Goal: Complete application form

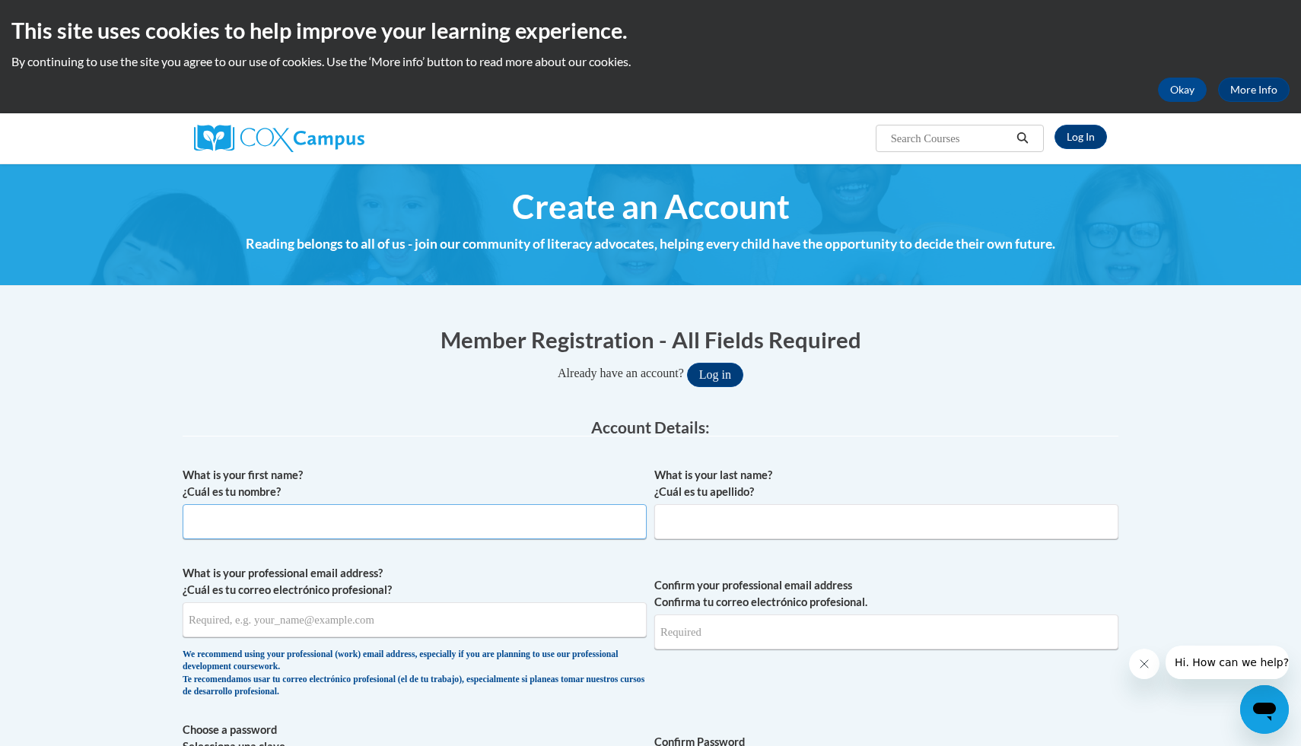
click at [429, 517] on input "What is your first name? ¿Cuál es tu nombre?" at bounding box center [415, 521] width 464 height 35
click at [281, 523] on input "What is your first name? ¿Cuál es tu nombre?" at bounding box center [415, 521] width 464 height 35
type input "Alexis"
type input "Baldwin"
click at [268, 618] on input "What is your professional email address? ¿Cuál es tu correo electrónico profesi…" at bounding box center [415, 620] width 464 height 35
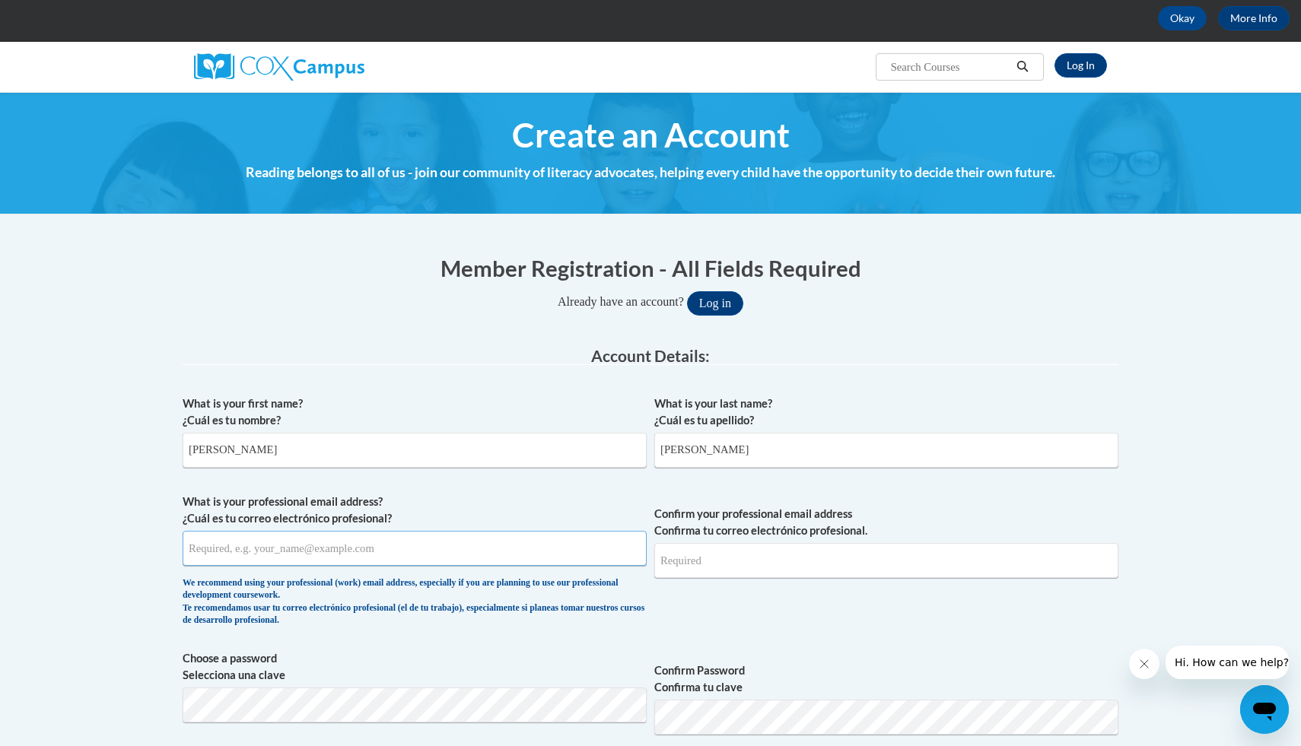
scroll to position [102, 0]
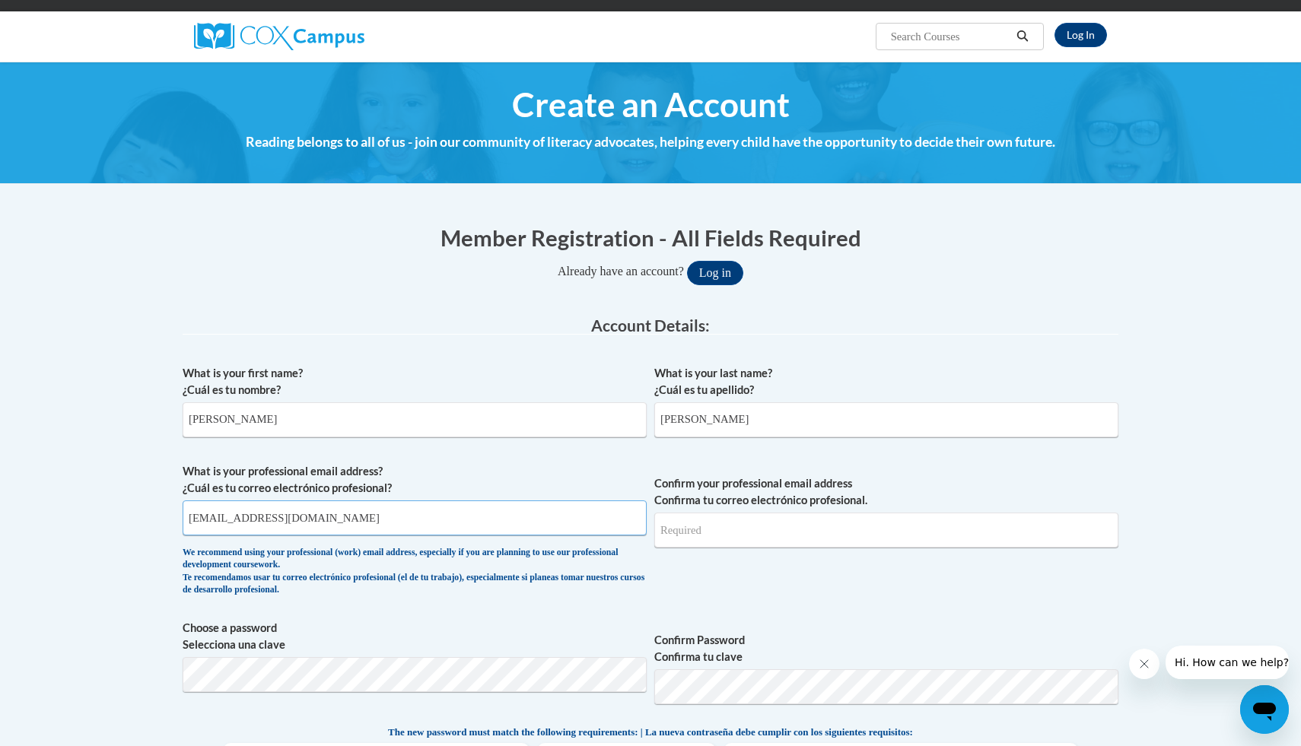
type input "albaldwin@valdosta.edu"
click at [739, 529] on input "Confirm your professional email address Confirma tu correo electrónico profesio…" at bounding box center [886, 530] width 464 height 35
type input "albaldwin@valdosta.edu"
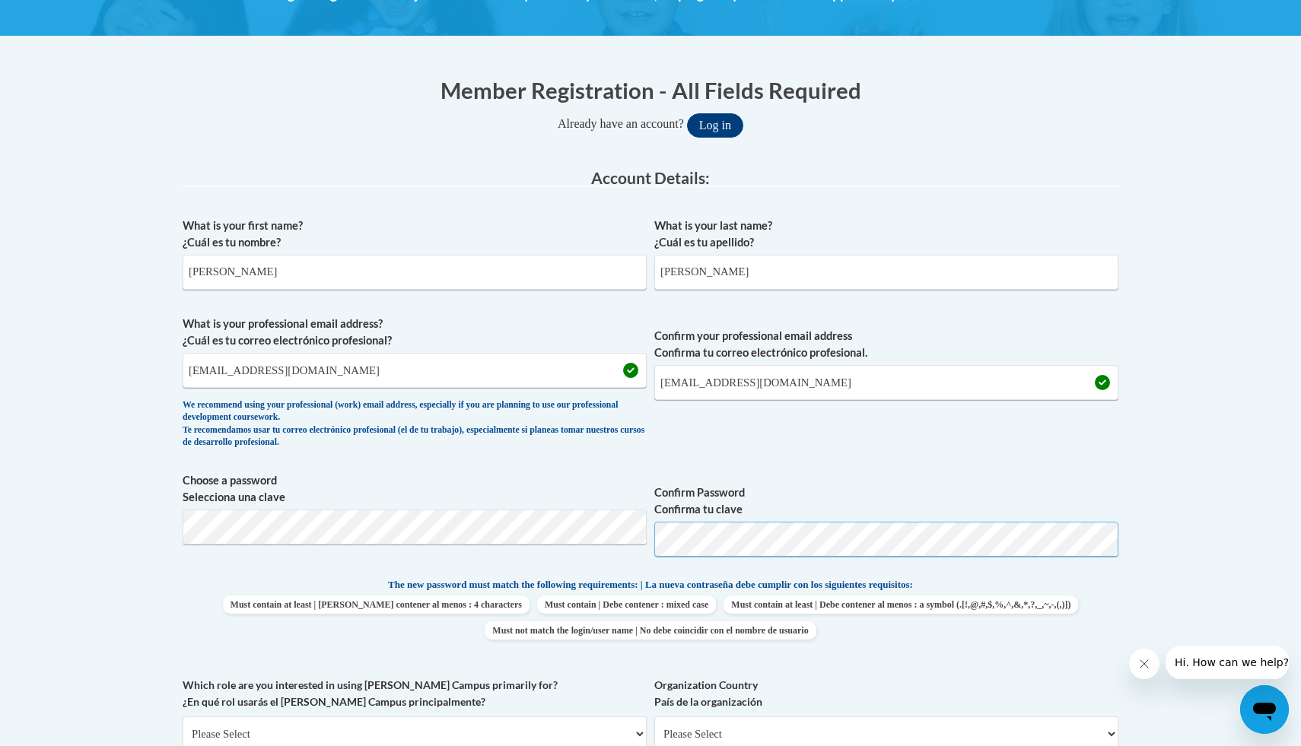
click at [687, 113] on button "Log in" at bounding box center [715, 125] width 56 height 24
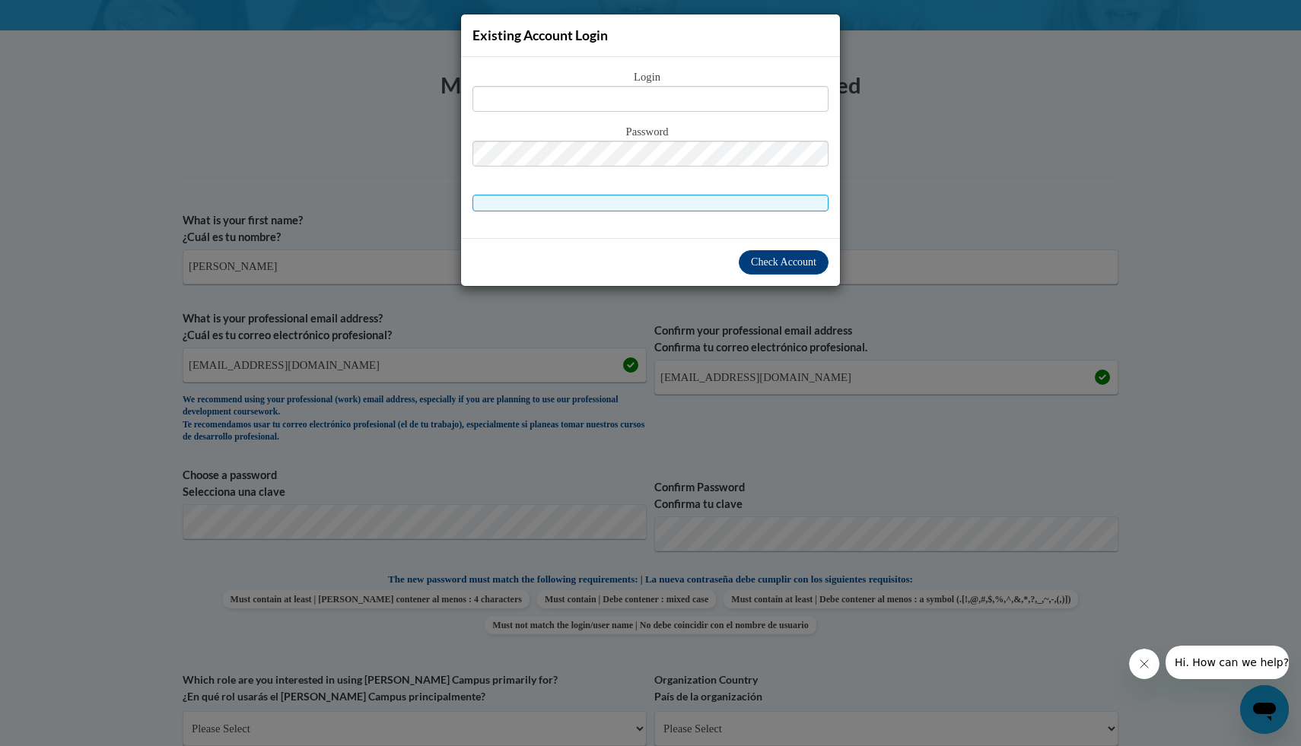
click at [913, 221] on div "Existing Account Login Login Password" at bounding box center [650, 373] width 1301 height 746
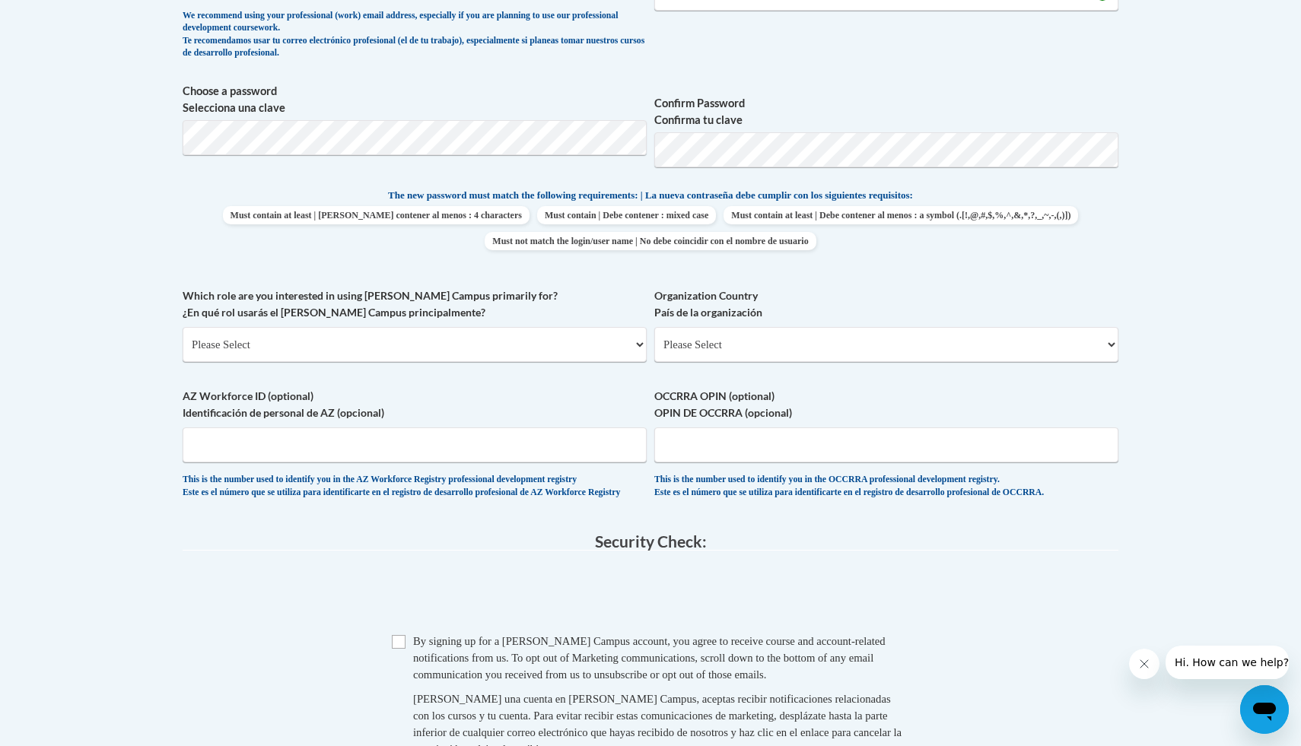
scroll to position [692, 0]
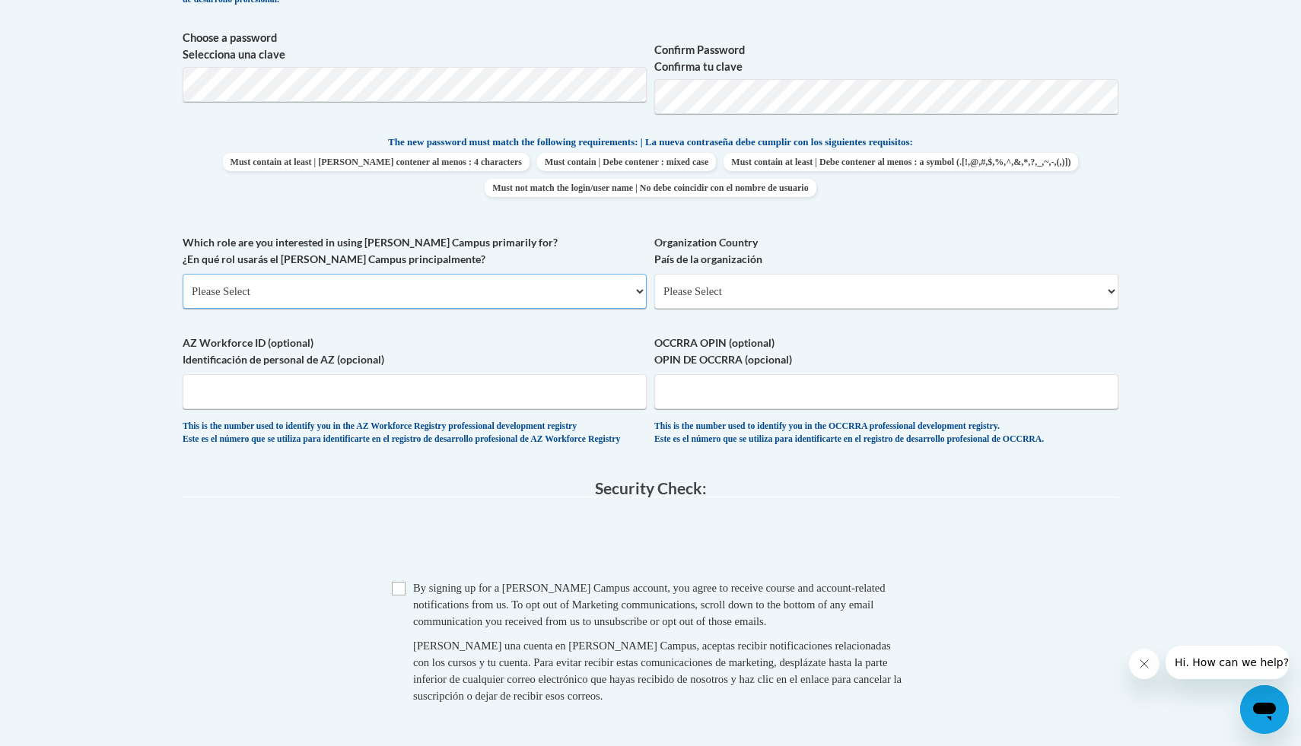
click at [434, 283] on select "Please Select College/University | Colegio/Universidad Community/Nonprofit Part…" at bounding box center [415, 291] width 464 height 35
select select "5a18ea06-2b54-4451-96f2-d152daf9eac5"
click at [183, 274] on select "Please Select College/University | Colegio/Universidad Community/Nonprofit Part…" at bounding box center [415, 291] width 464 height 35
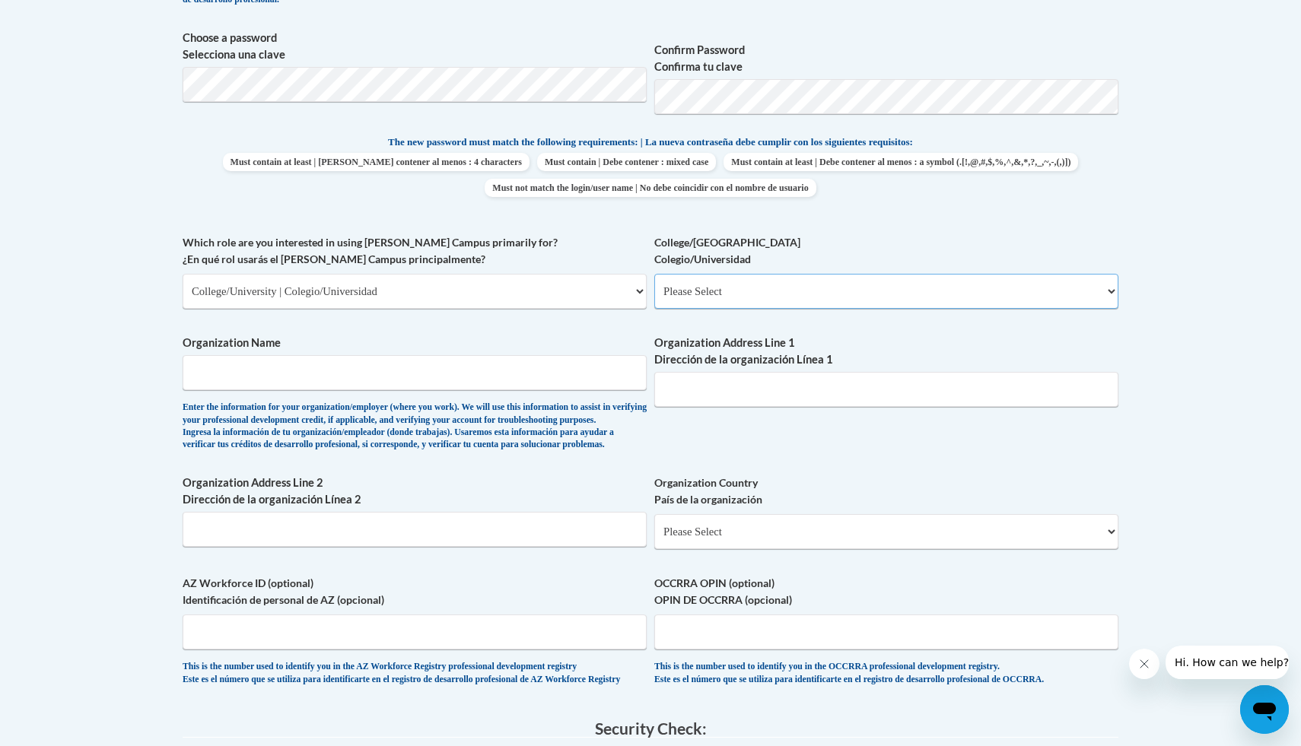
click at [792, 297] on select "Please Select College/University Staff | Empleado universitario College/Univers…" at bounding box center [886, 291] width 464 height 35
select select "99b32b07-cffc-426c-8bf6-0cd77760d84b"
click at [654, 274] on select "Please Select College/University Staff | Empleado universitario College/Univers…" at bounding box center [886, 291] width 464 height 35
click at [444, 378] on input "Organization Name" at bounding box center [415, 372] width 464 height 35
type input "Valdosta State University"
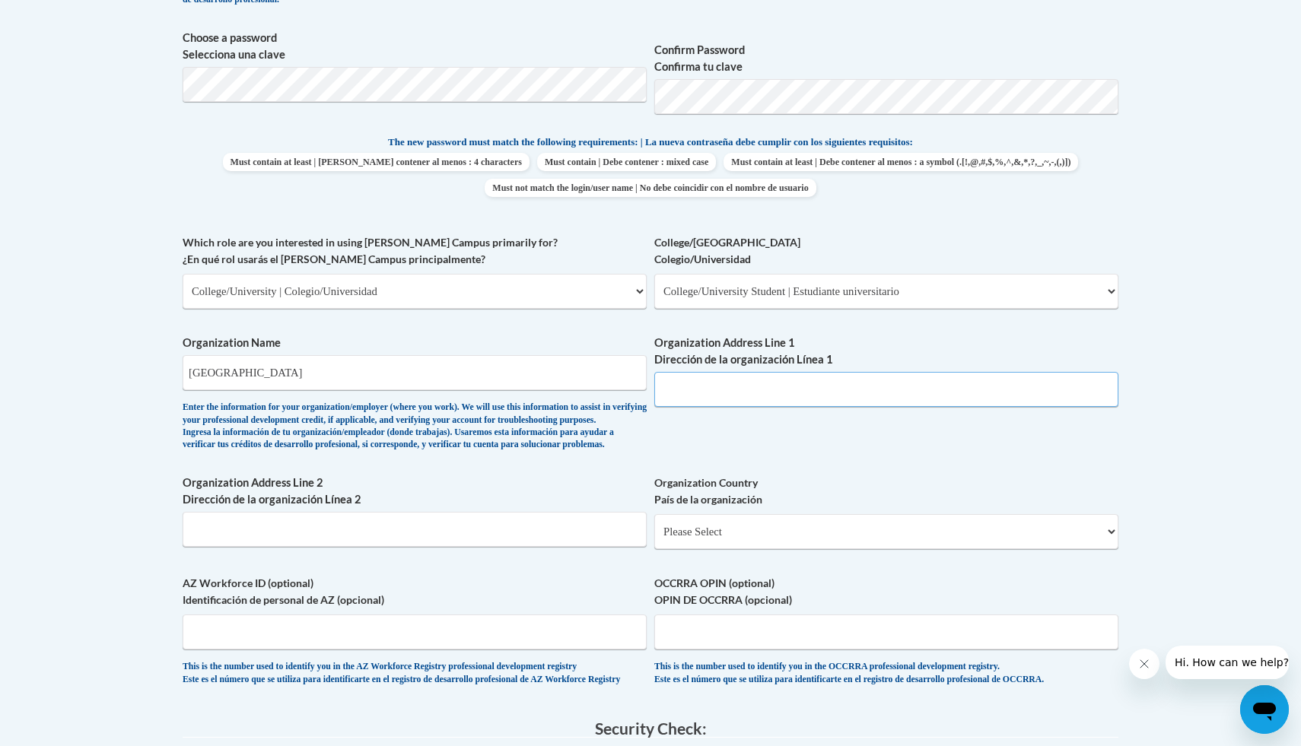
click at [813, 377] on input "Organization Address Line 1 Dirección de la organización Línea 1" at bounding box center [886, 389] width 464 height 35
type input "3515 Youth Monroe Rd"
click at [501, 547] on input "Organization Address Line 2 Dirección de la organización Línea 2" at bounding box center [415, 529] width 464 height 35
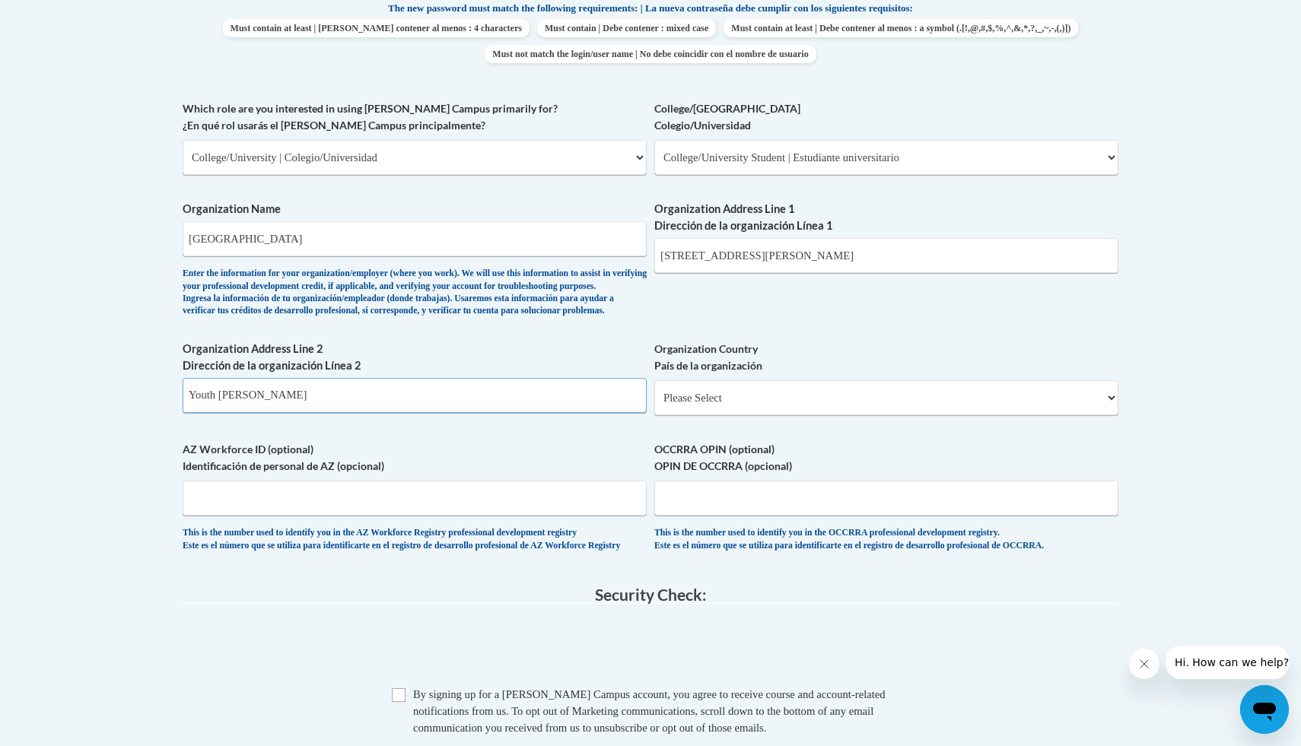
type input "Youth Monroe rd"
click at [855, 415] on select "Please Select United States | Estados Unidos Outside of the United States | Fue…" at bounding box center [886, 397] width 464 height 35
select select "ad49bcad-a171-4b2e-b99c-48b446064914"
click at [654, 405] on select "Please Select United States | Estados Unidos Outside of the United States | Fue…" at bounding box center [886, 397] width 464 height 35
select select
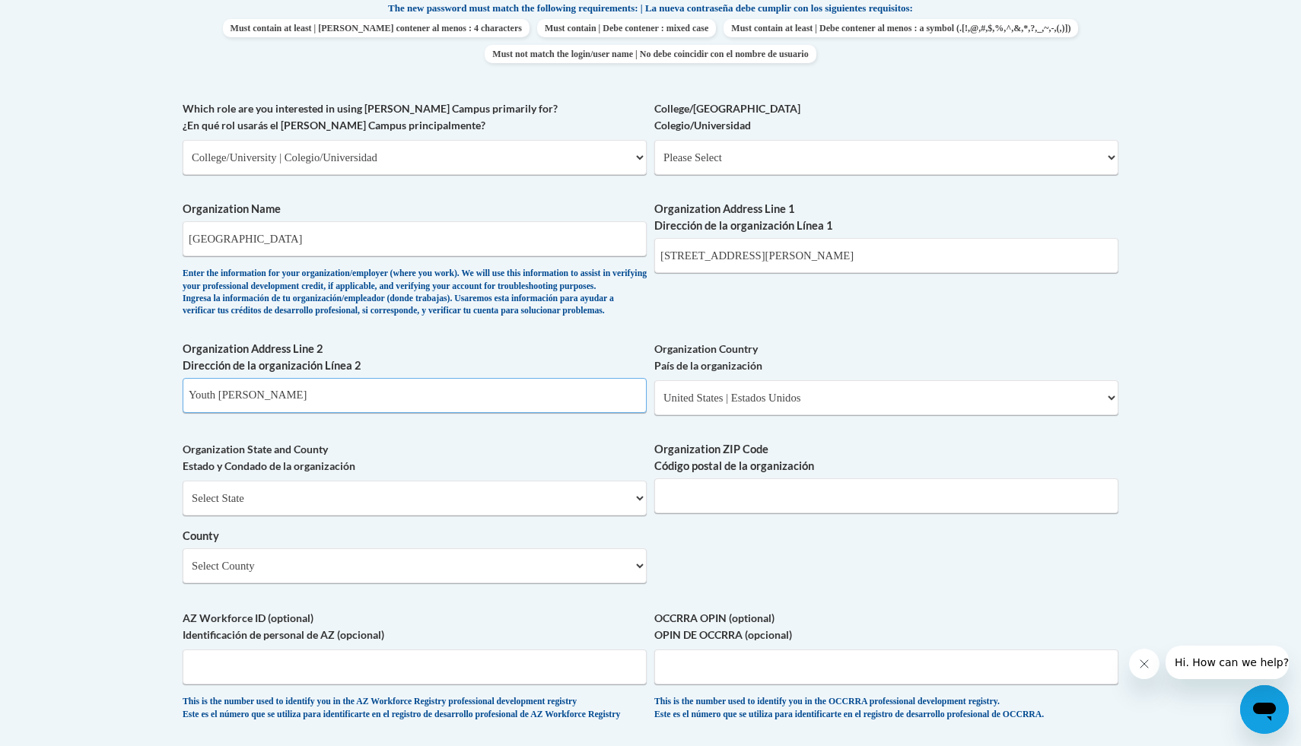
click at [509, 413] on input "Youth Monroe rd" at bounding box center [415, 395] width 464 height 35
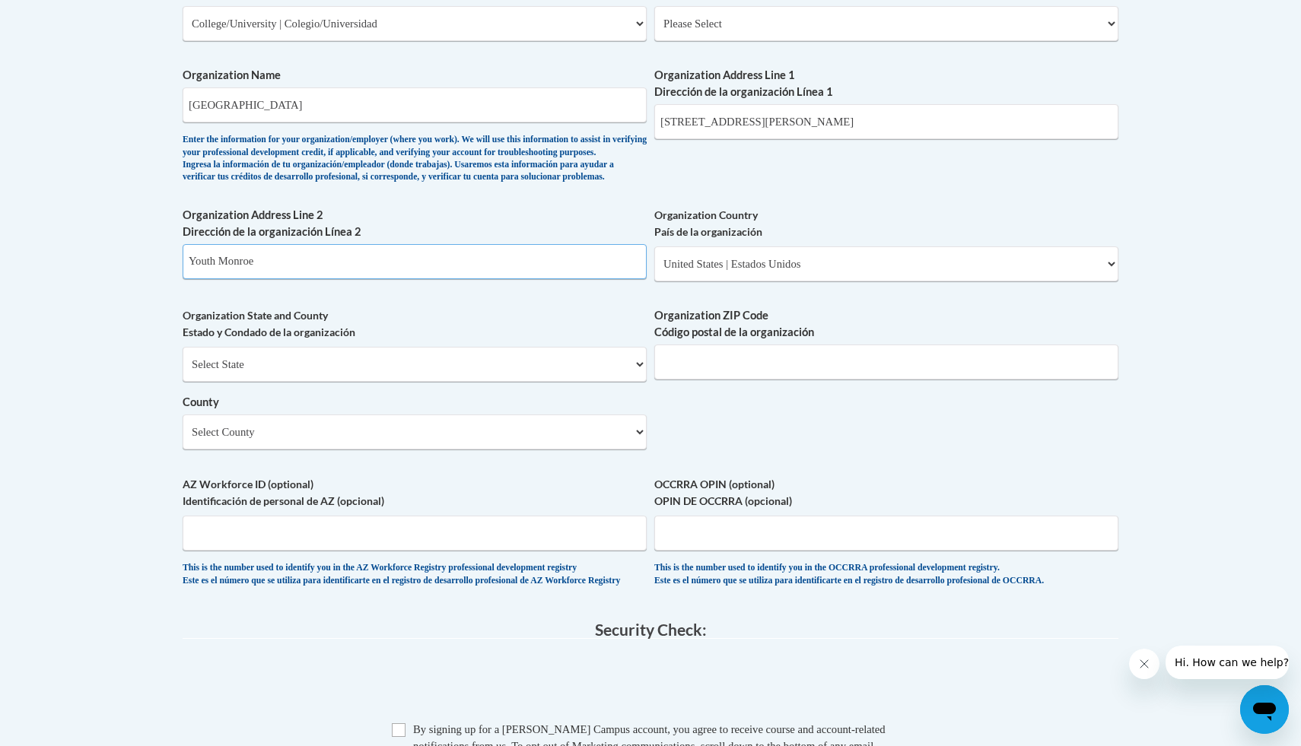
scroll to position [969, 0]
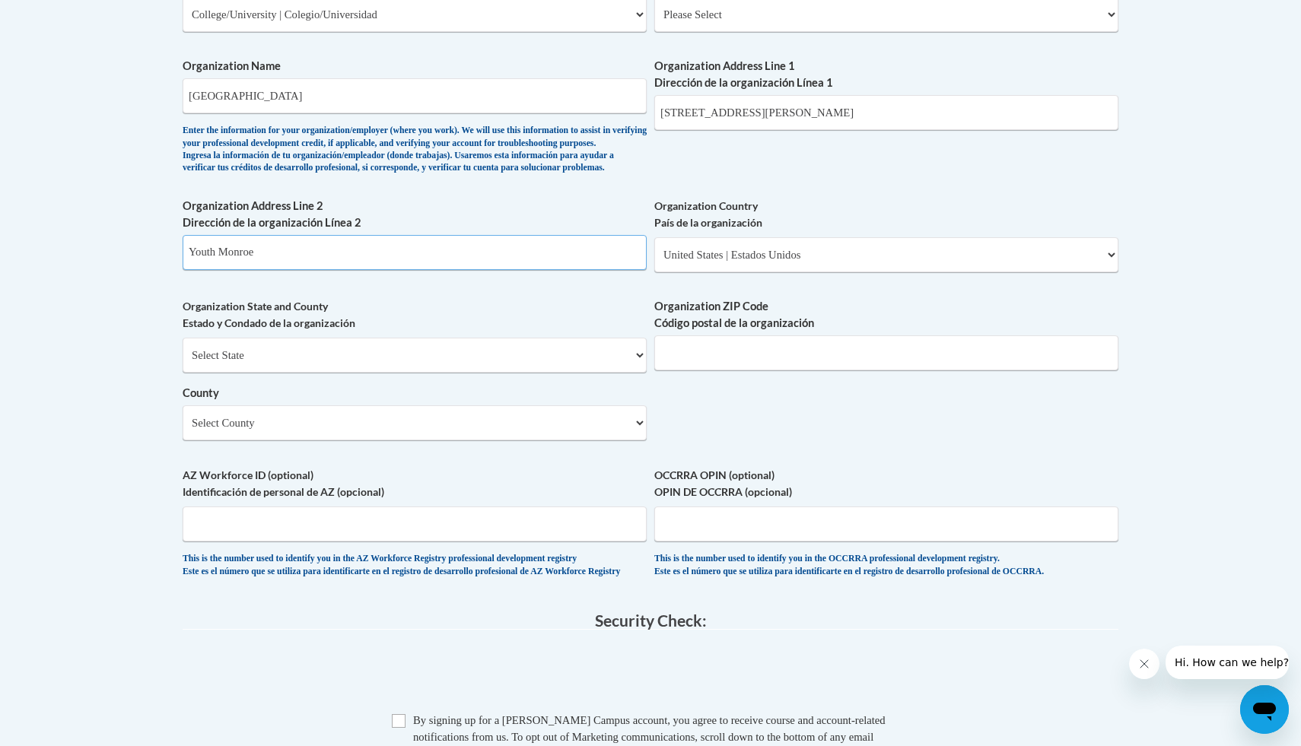
type input "Youth Monroe"
click at [735, 371] on input "Organization ZIP Code Código postal de la organización" at bounding box center [886, 353] width 464 height 35
type input "30052-4328"
click at [536, 441] on select "Select County Appling Atkinson Bacon Baker Baldwin Banks Barrow Bartow Ben Hill…" at bounding box center [415, 423] width 464 height 35
click at [540, 441] on select "Select County Appling Atkinson Bacon Baker Baldwin Banks Barrow Bartow Ben Hill…" at bounding box center [415, 423] width 464 height 35
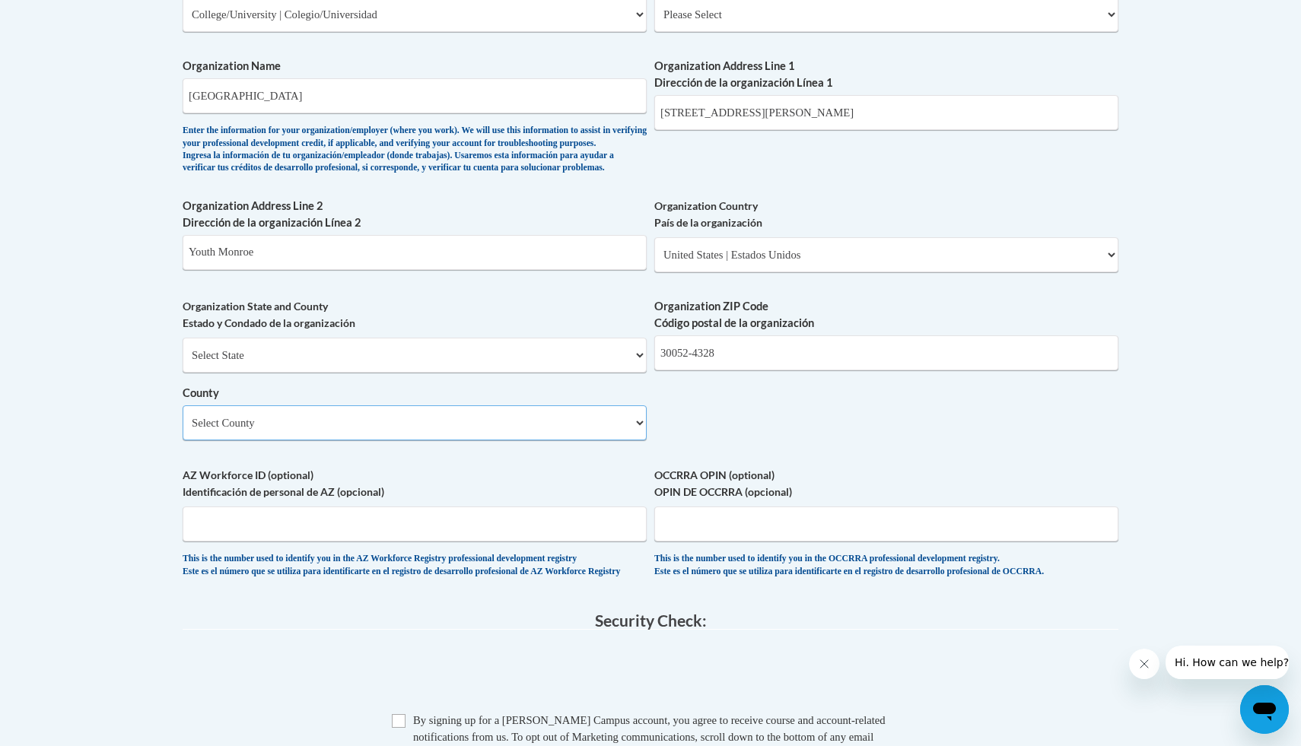
select select "Walton"
click at [183, 431] on select "Select County Appling Atkinson Bacon Baker Baldwin Banks Barrow Bartow Ben Hill…" at bounding box center [415, 423] width 464 height 35
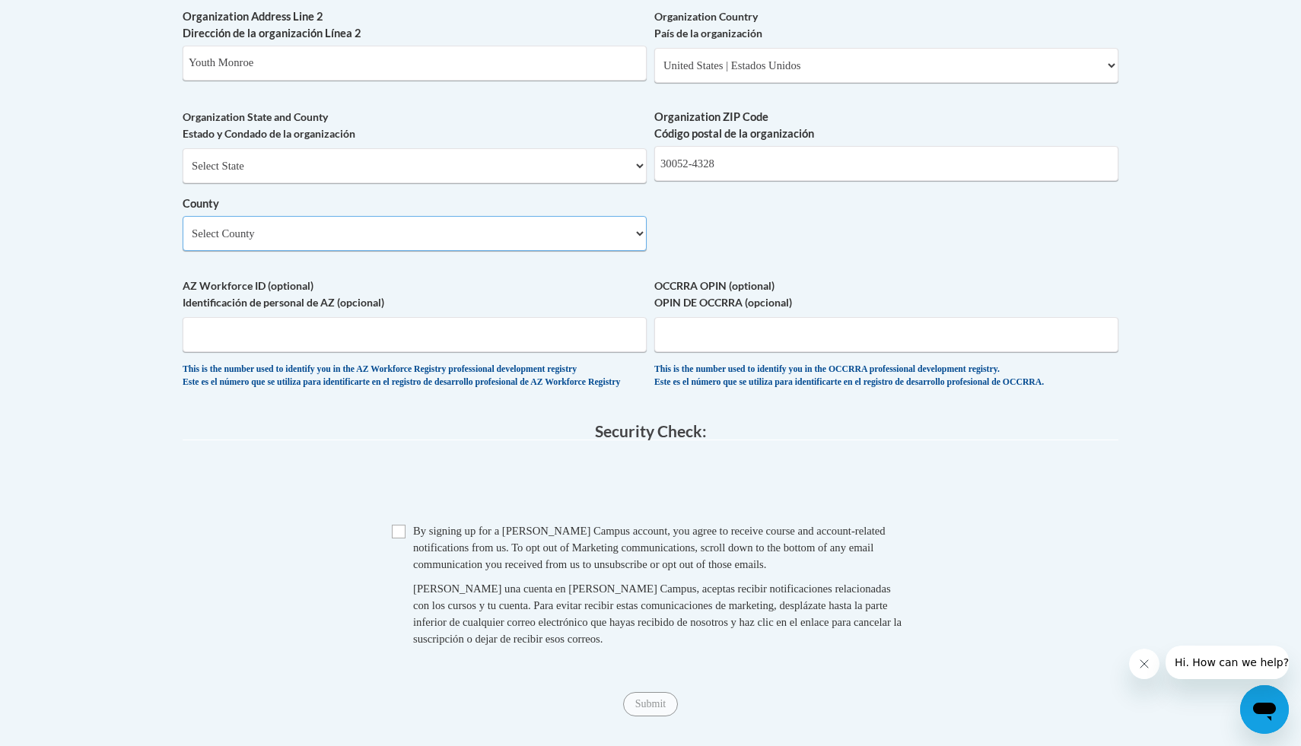
scroll to position [1206, 0]
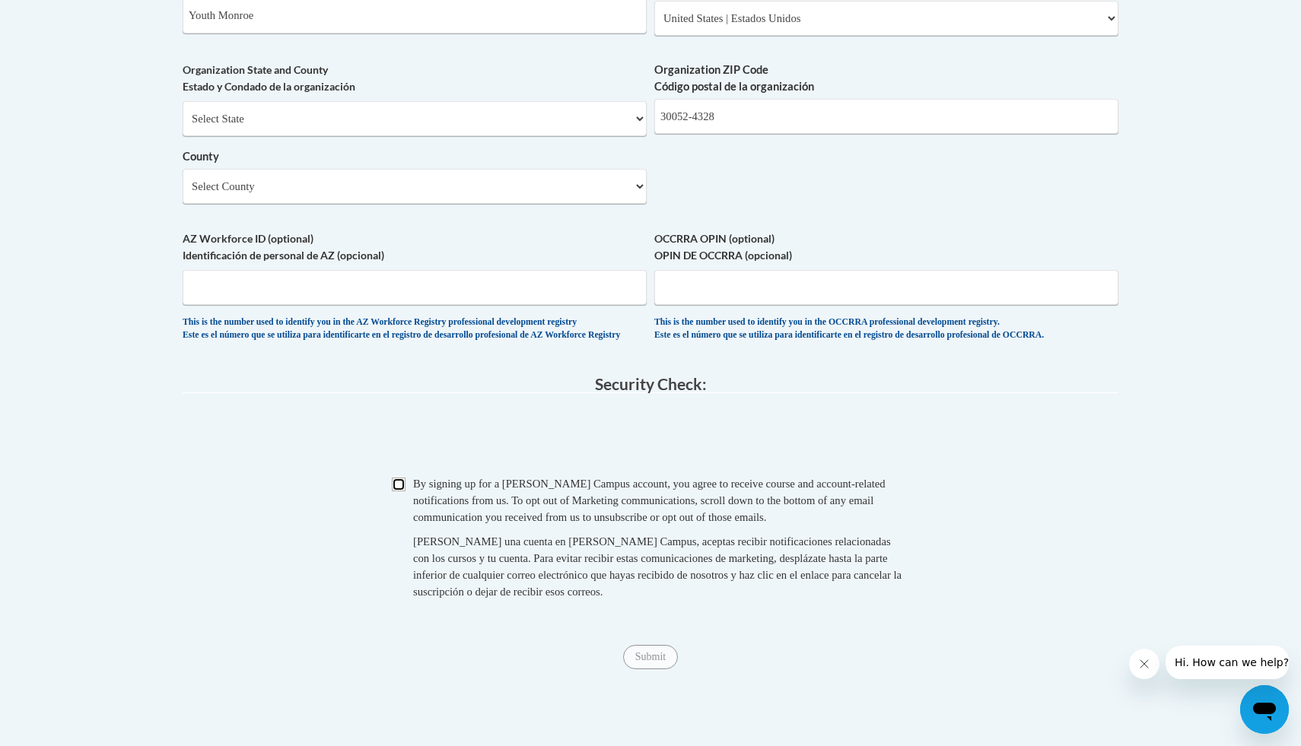
click at [398, 492] on input "Checkbox" at bounding box center [399, 485] width 14 height 14
checkbox input "true"
click at [655, 662] on span "Submit" at bounding box center [650, 656] width 55 height 12
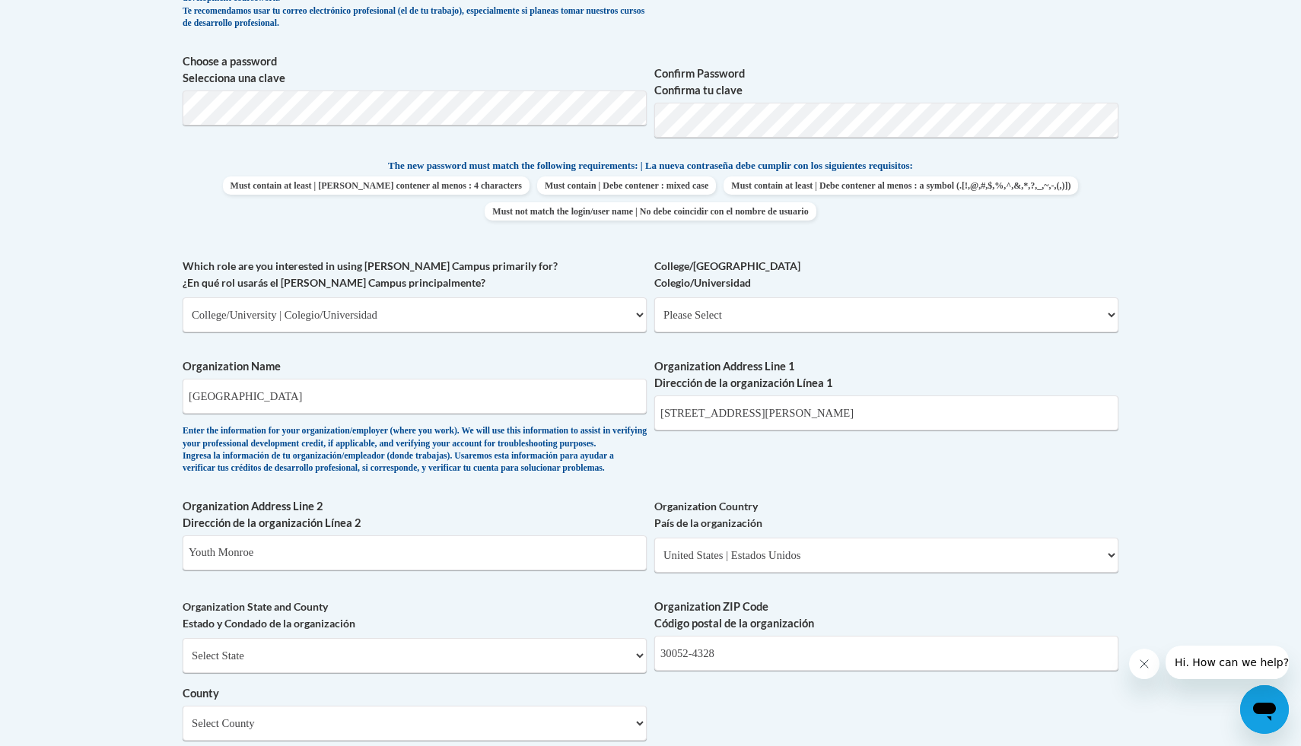
scroll to position [667, 0]
click at [578, 572] on input "Youth Monroe" at bounding box center [415, 554] width 464 height 35
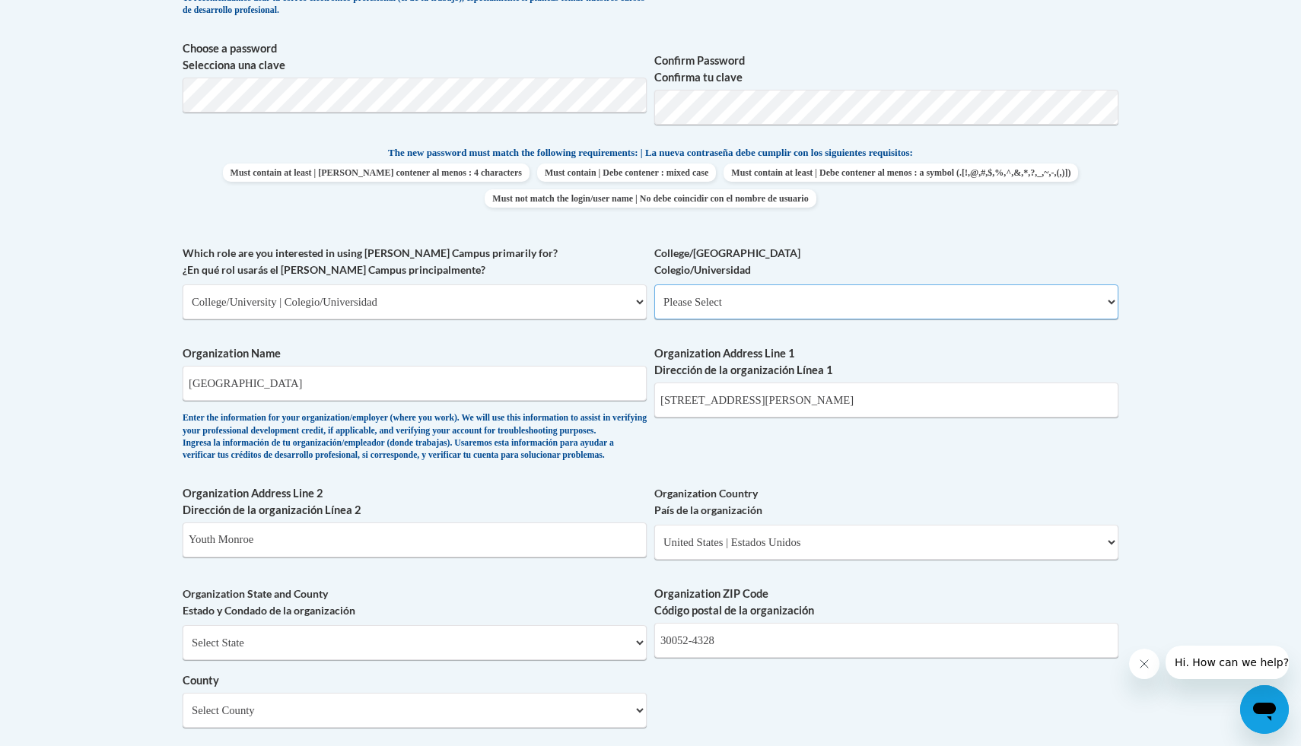
click at [769, 295] on select "Please Select College/University Staff | Empleado universitario College/Univers…" at bounding box center [886, 302] width 464 height 35
select select "99b32b07-cffc-426c-8bf6-0cd77760d84b"
click at [654, 285] on select "Please Select College/University Staff | Empleado universitario College/Univers…" at bounding box center [886, 302] width 464 height 35
select select "null"
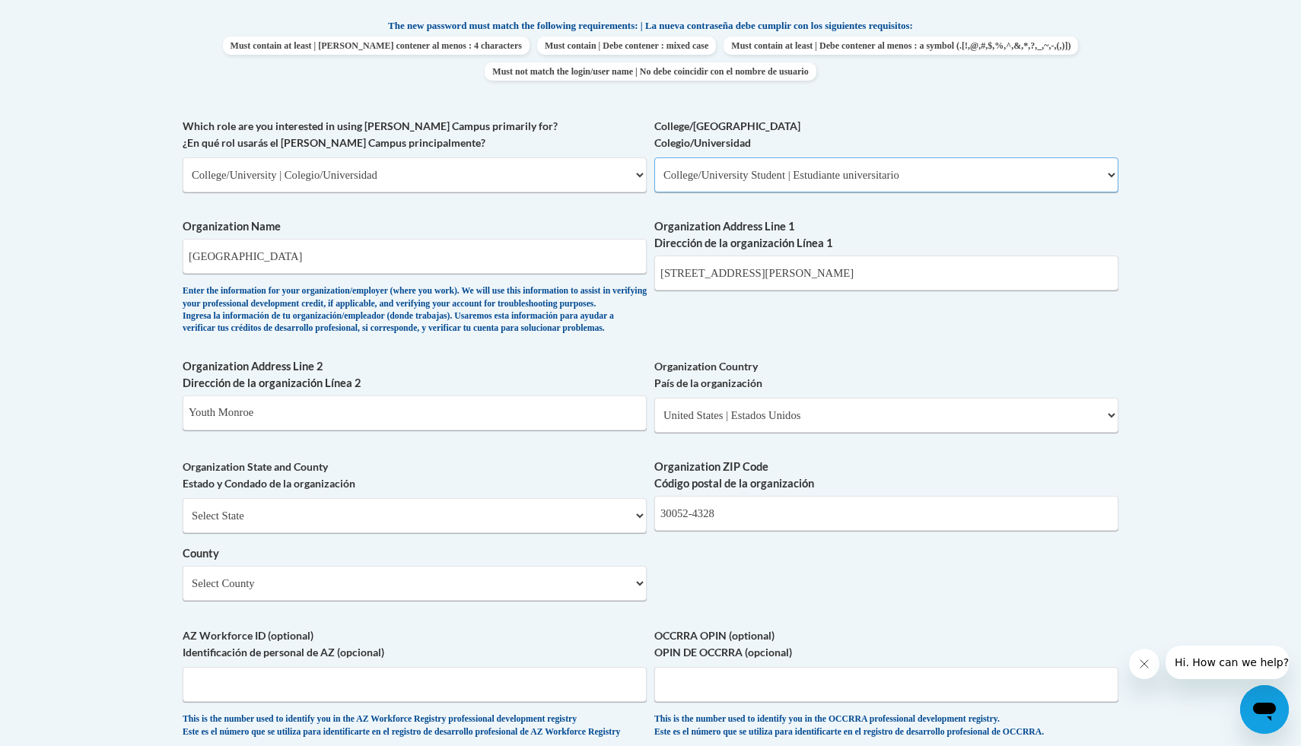
scroll to position [855, 0]
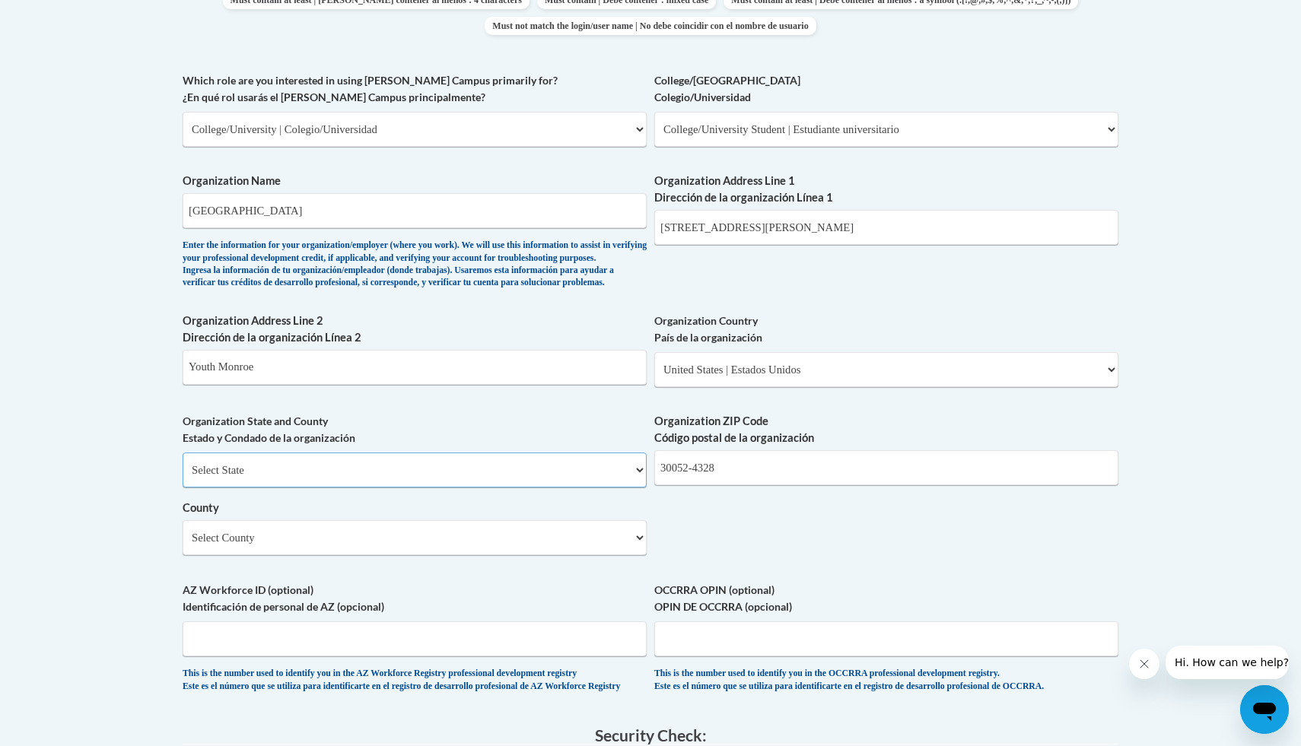
click at [422, 488] on select "Select State Alabama Alaska Arizona Arkansas California Colorado Connecticut De…" at bounding box center [415, 470] width 464 height 35
select select "Georgia"
click at [183, 478] on select "Select State Alabama Alaska Arizona Arkansas California Colorado Connecticut De…" at bounding box center [415, 470] width 464 height 35
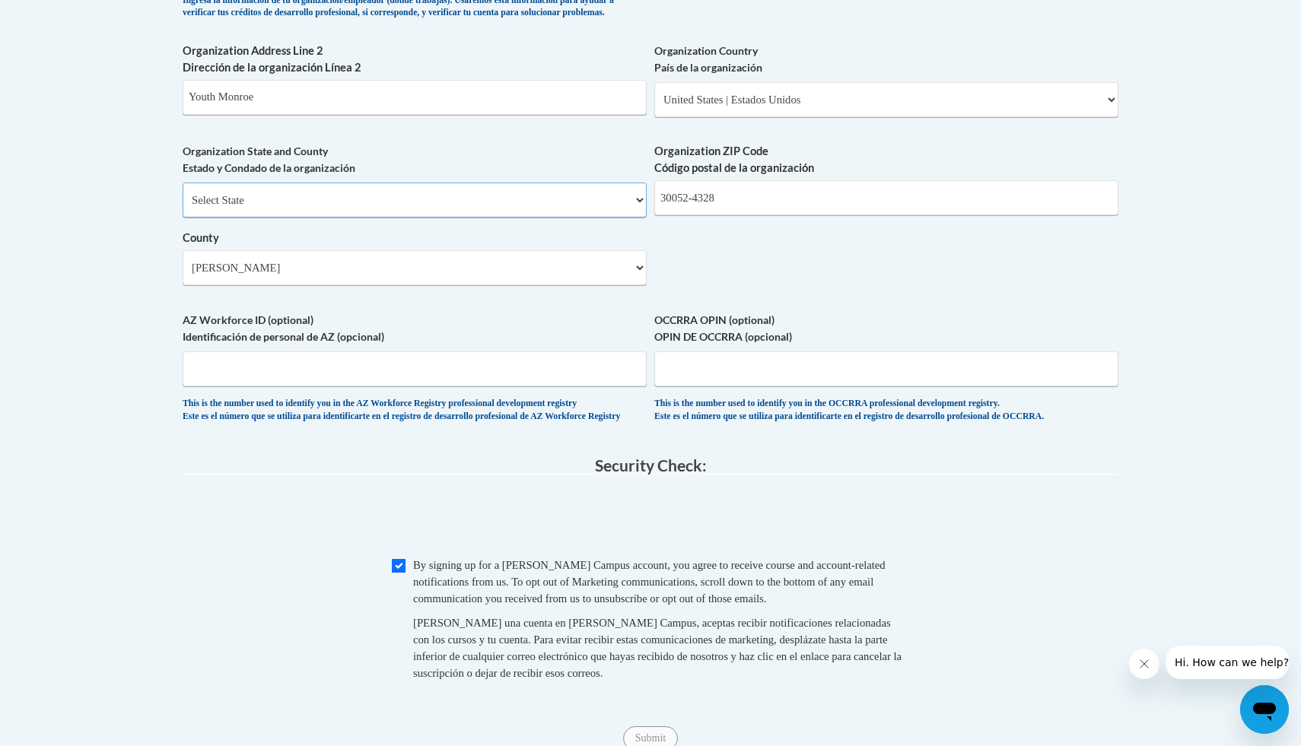
scroll to position [1204, 0]
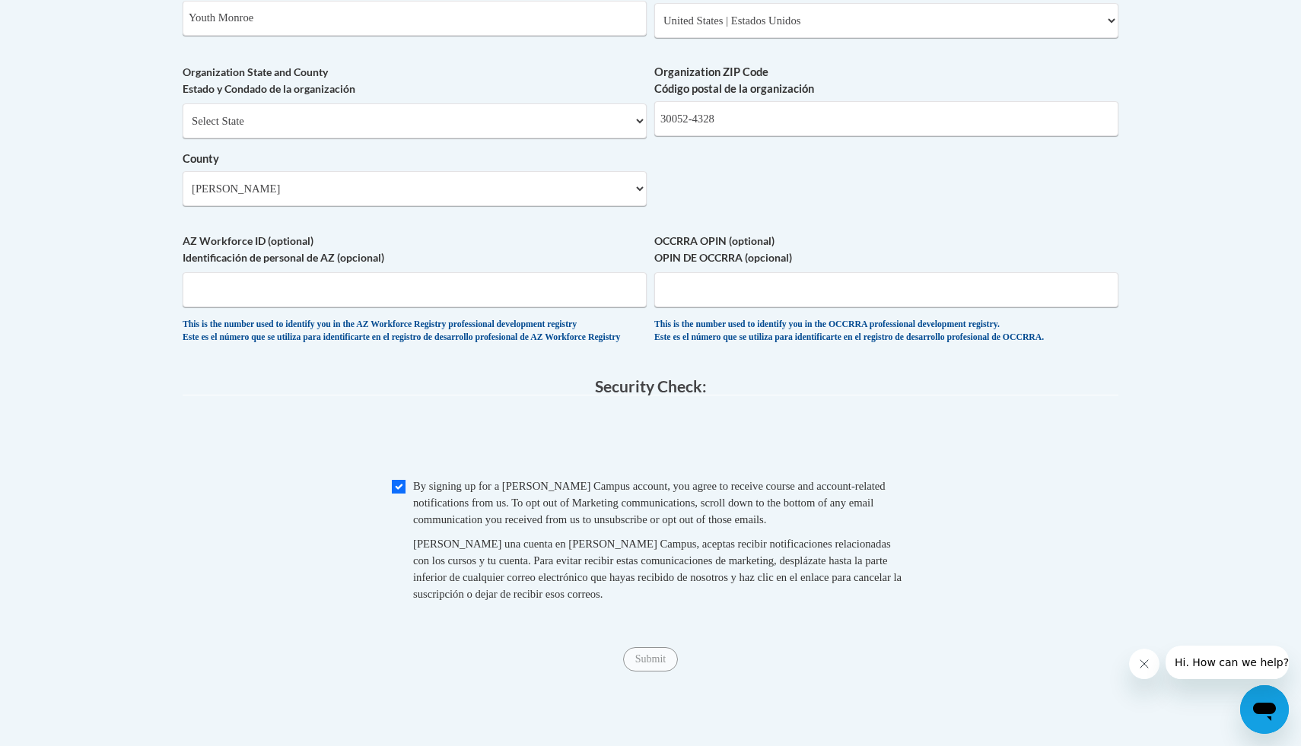
click at [630, 664] on span "Submit" at bounding box center [650, 658] width 55 height 12
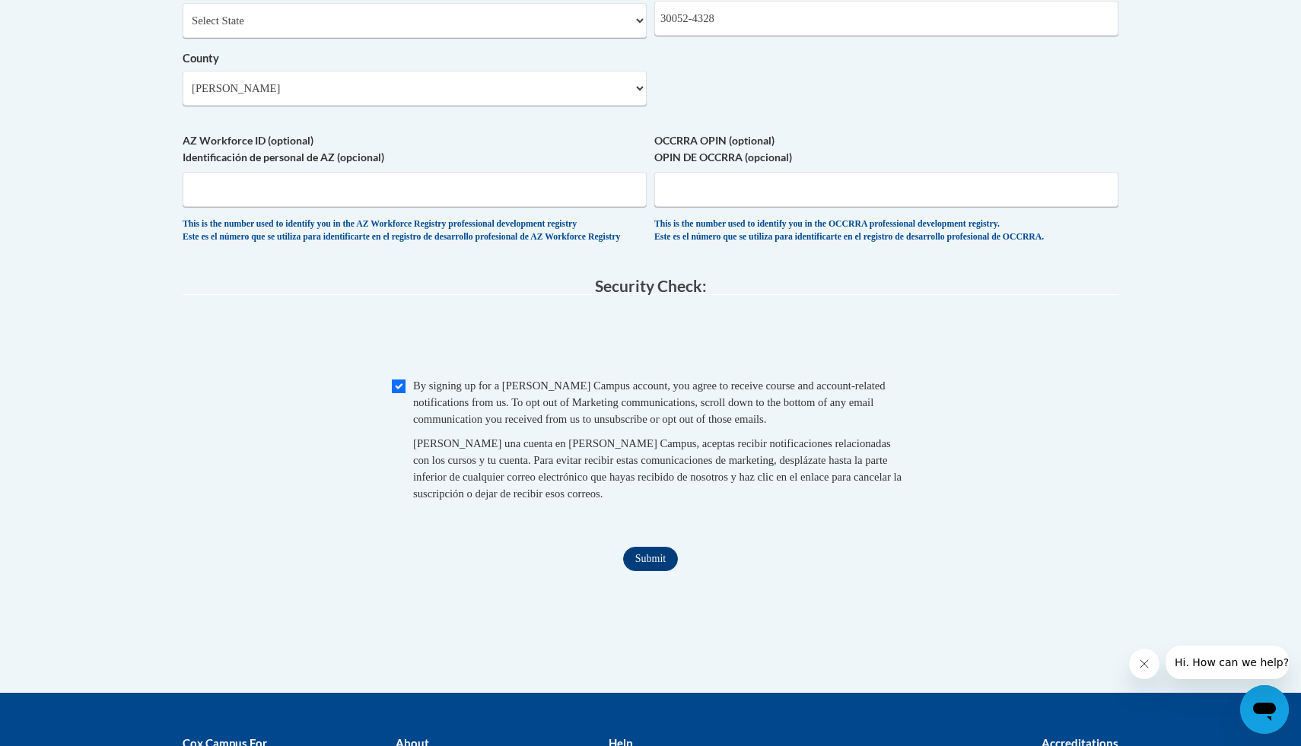
scroll to position [1405, 0]
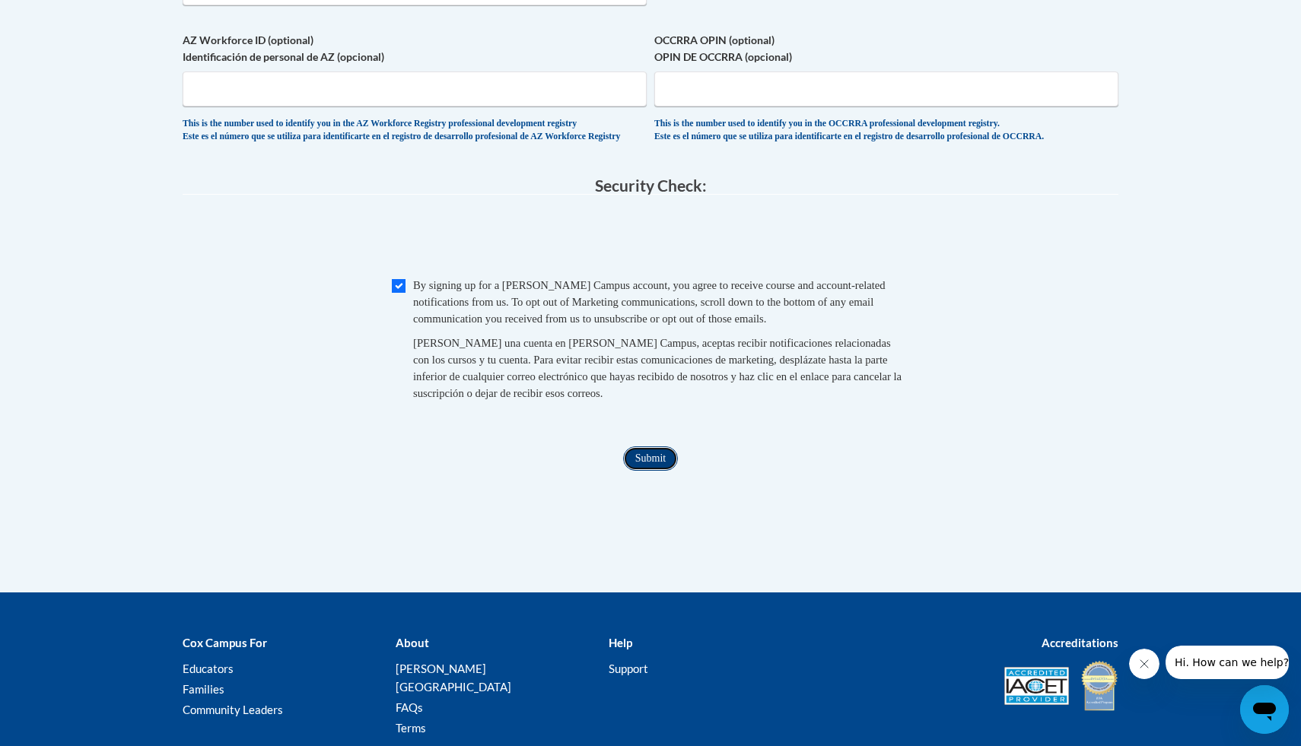
click input "Submit"
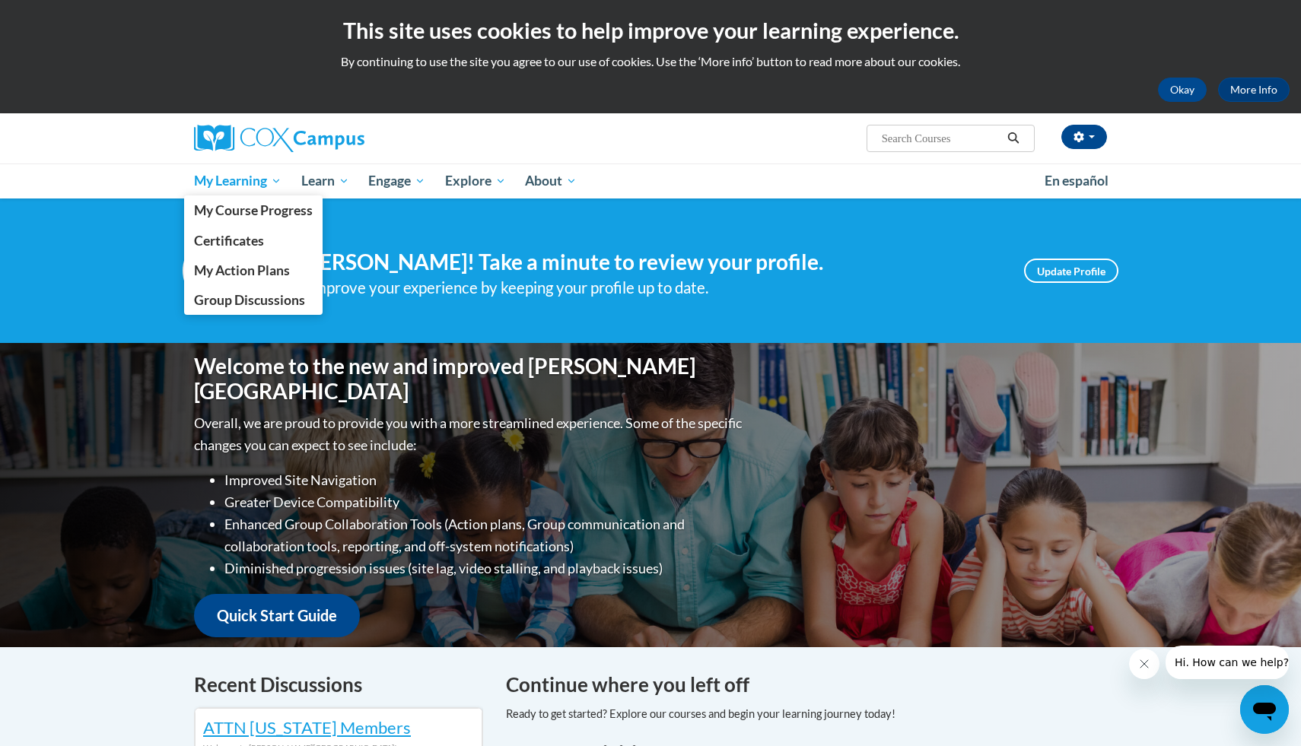
click at [259, 178] on span "My Learning" at bounding box center [238, 181] width 88 height 18
click at [270, 203] on span "My Course Progress" at bounding box center [253, 210] width 119 height 16
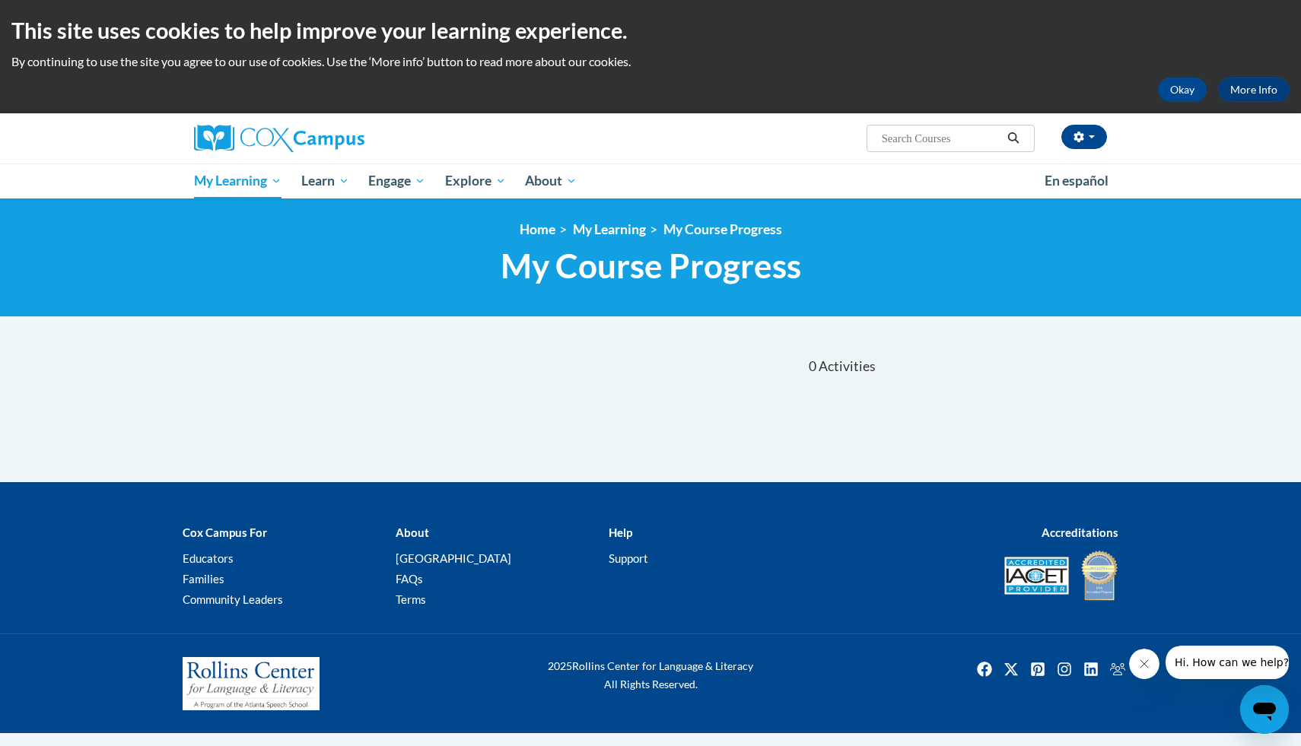
click at [976, 145] on input "Search..." at bounding box center [941, 138] width 122 height 18
click at [539, 386] on nav "«« « 1-0 » »» 0 Activities CEUs" at bounding box center [530, 366] width 719 height 47
click at [919, 140] on input "Search..." at bounding box center [941, 138] width 122 height 18
type input "ELED 3601"
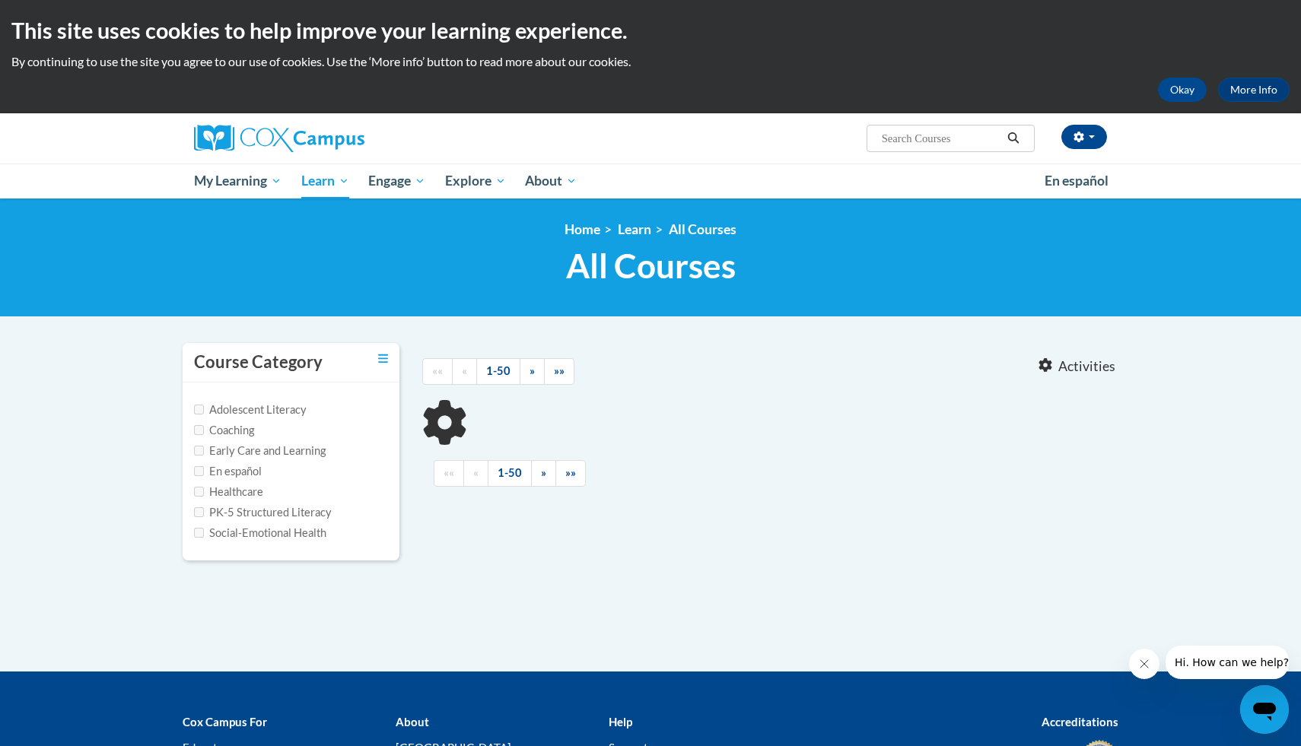
type input "ELED 3601"
click at [1172, 96] on button "Okay" at bounding box center [1182, 90] width 49 height 24
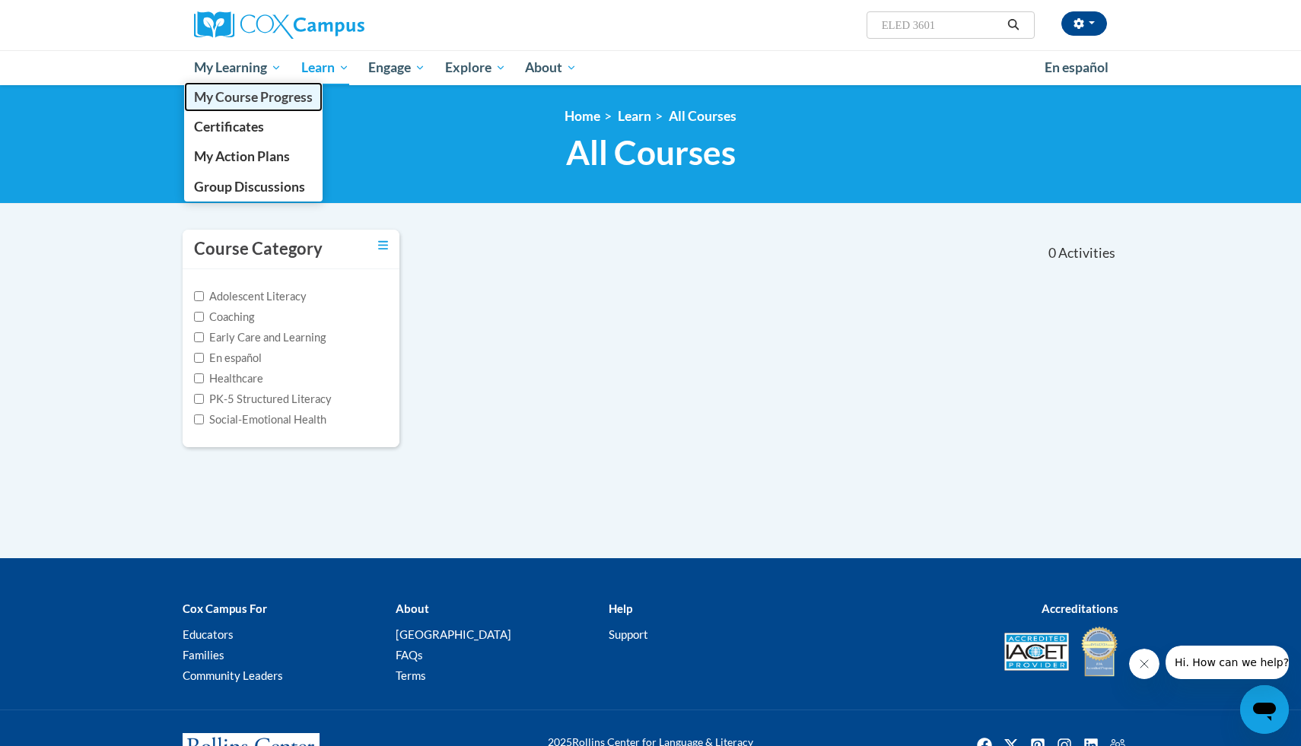
click at [265, 91] on span "My Course Progress" at bounding box center [253, 97] width 119 height 16
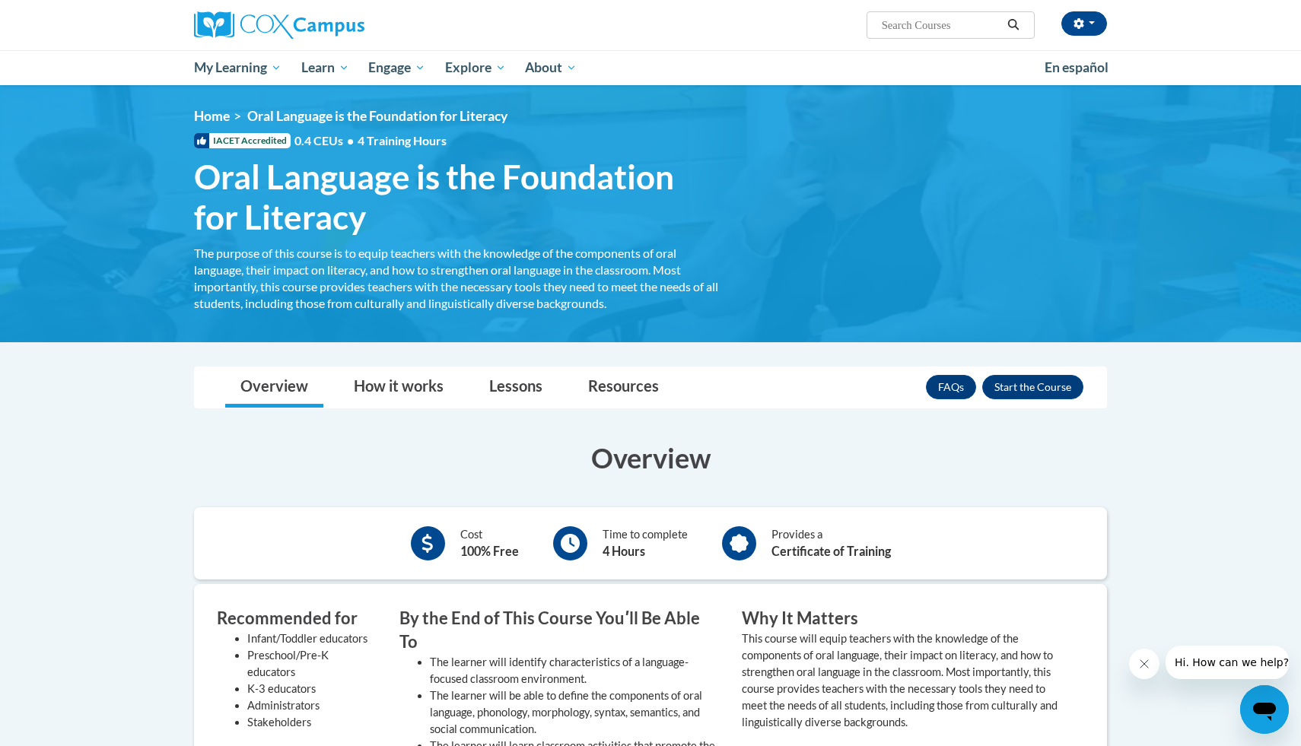
scroll to position [1, 0]
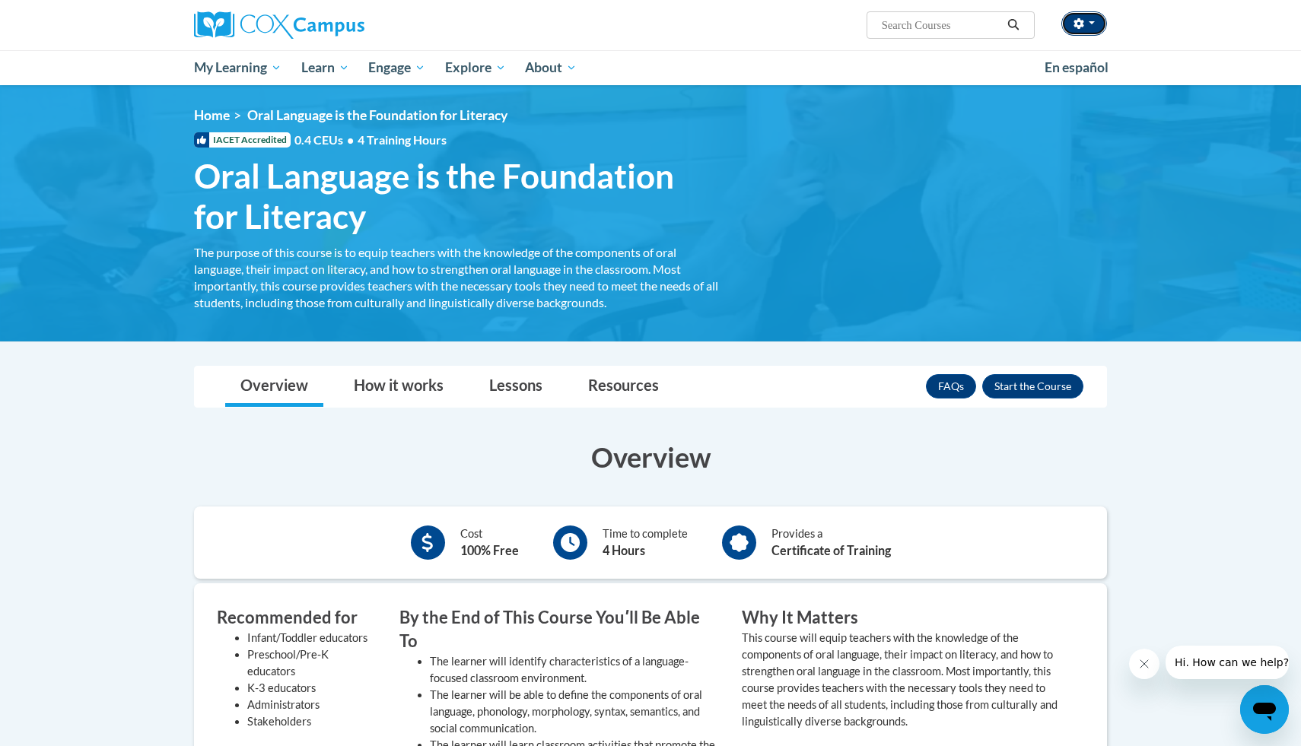
click at [1080, 17] on button "button" at bounding box center [1084, 23] width 46 height 24
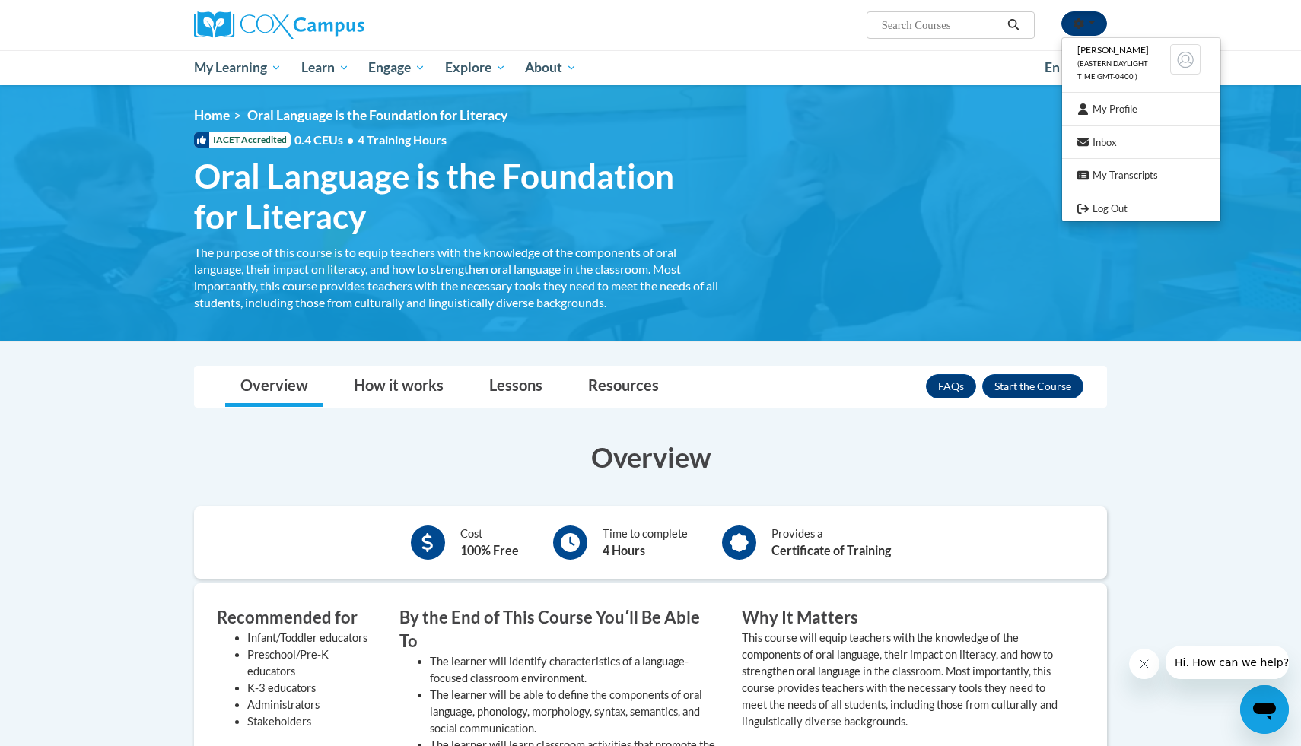
click at [1080, 17] on button "button" at bounding box center [1084, 23] width 46 height 24
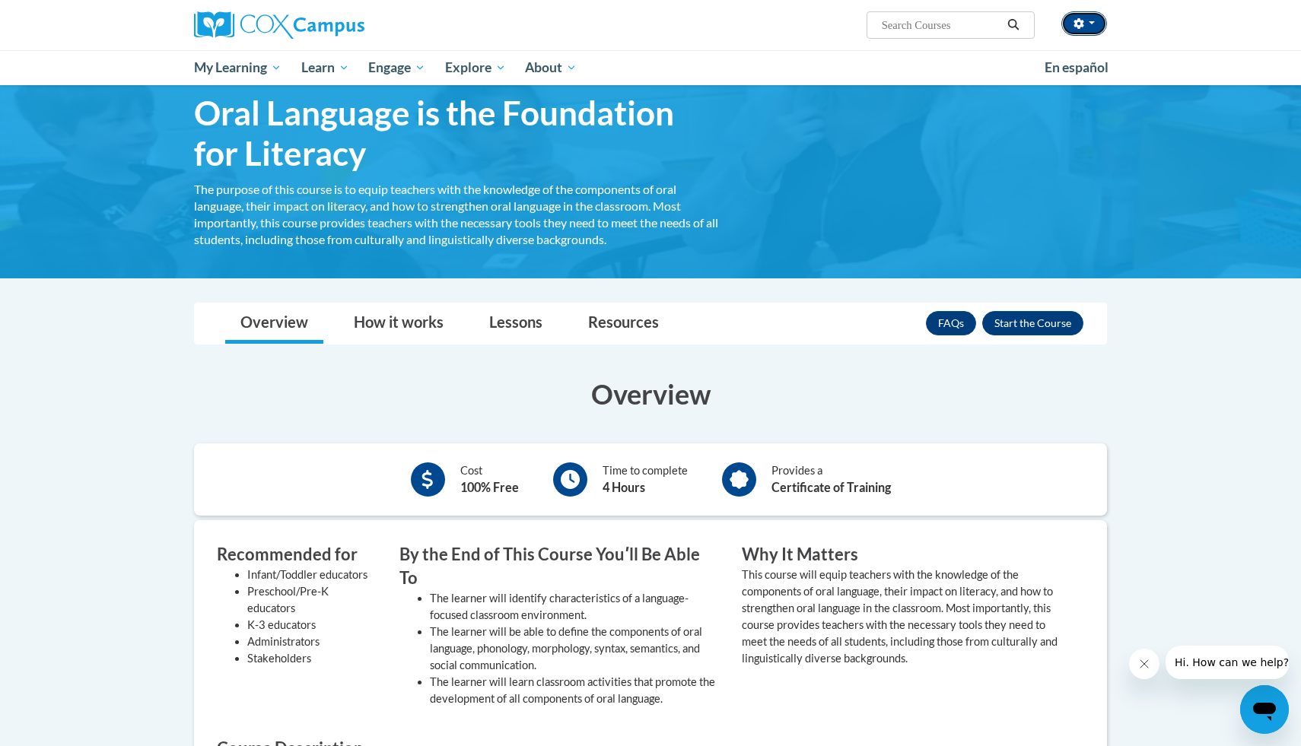
scroll to position [68, 0]
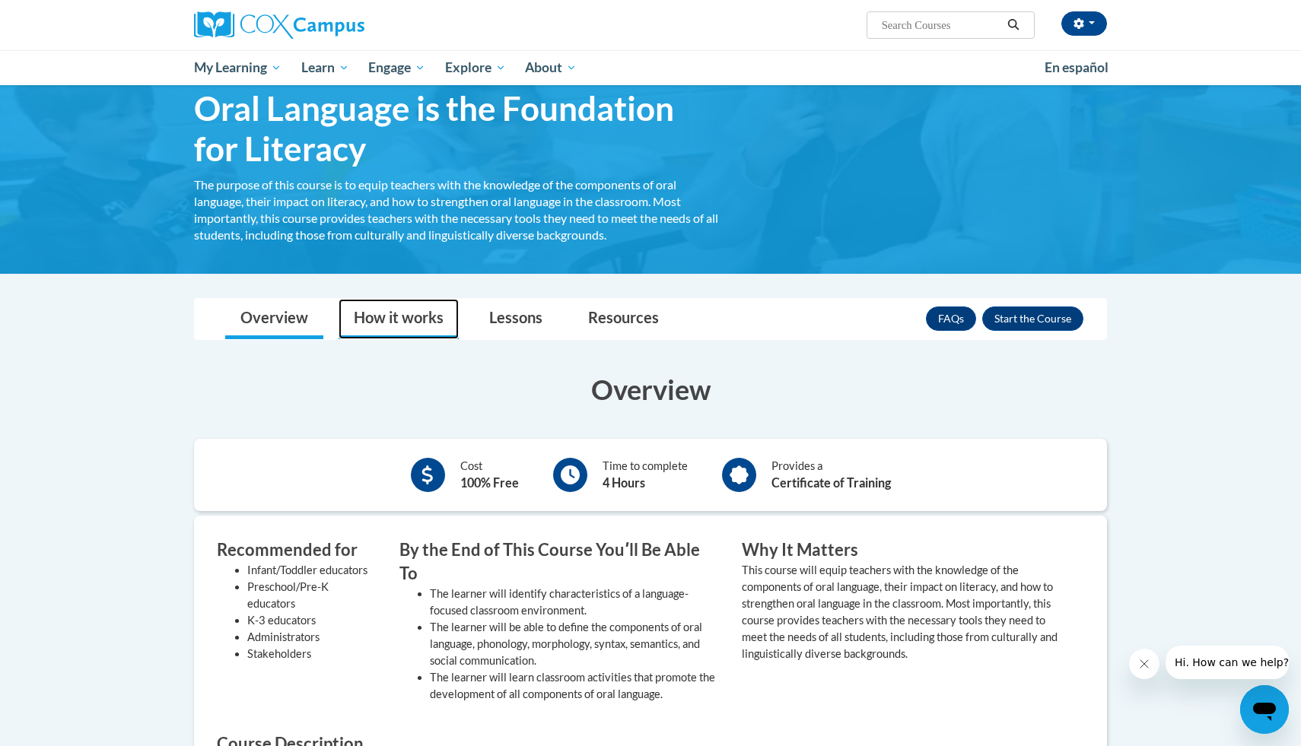
click at [368, 301] on link "How it works" at bounding box center [399, 319] width 120 height 40
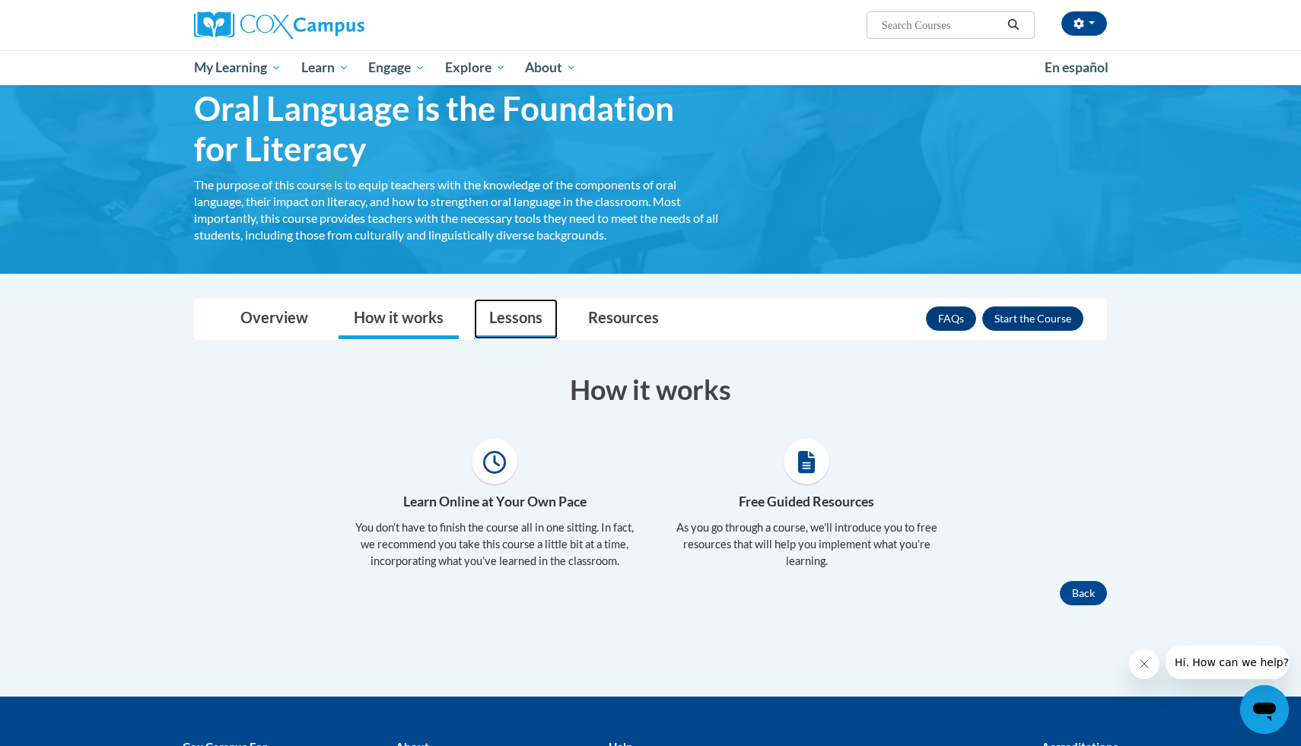
click at [503, 321] on link "Lessons" at bounding box center [516, 319] width 84 height 40
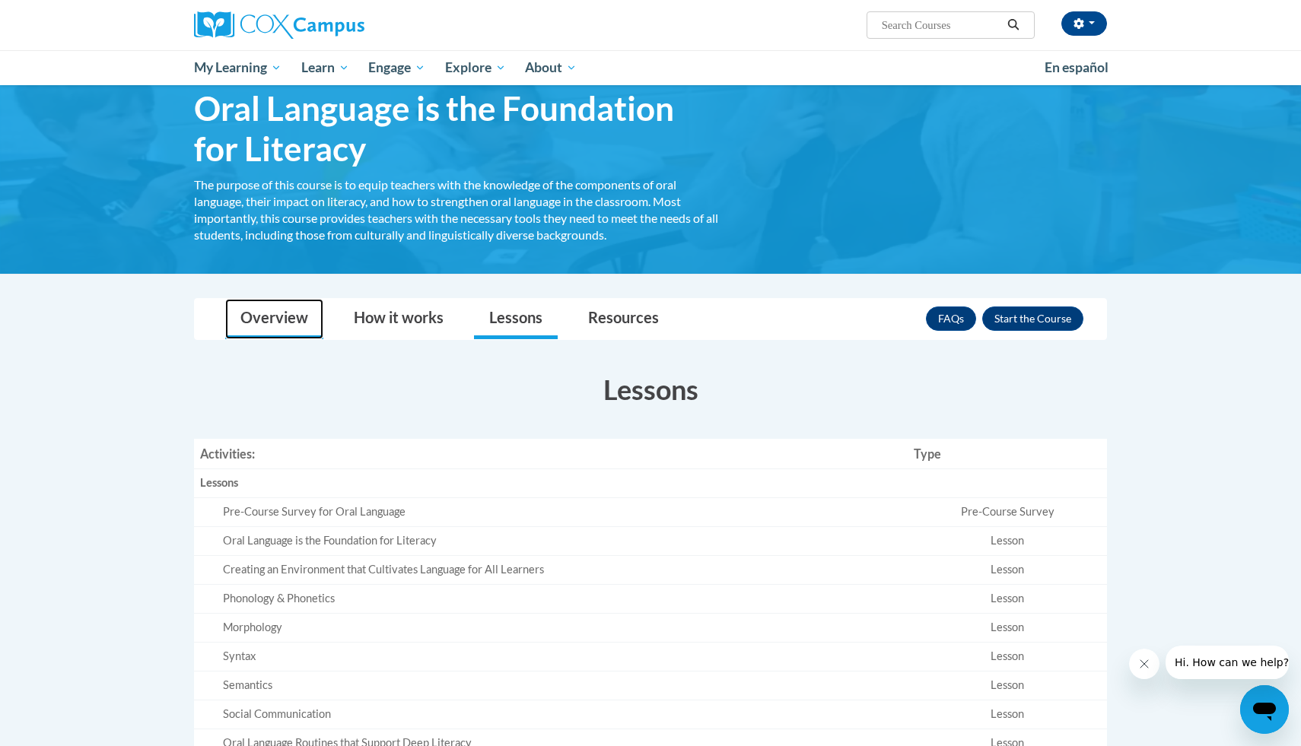
click at [276, 313] on link "Overview" at bounding box center [274, 319] width 98 height 40
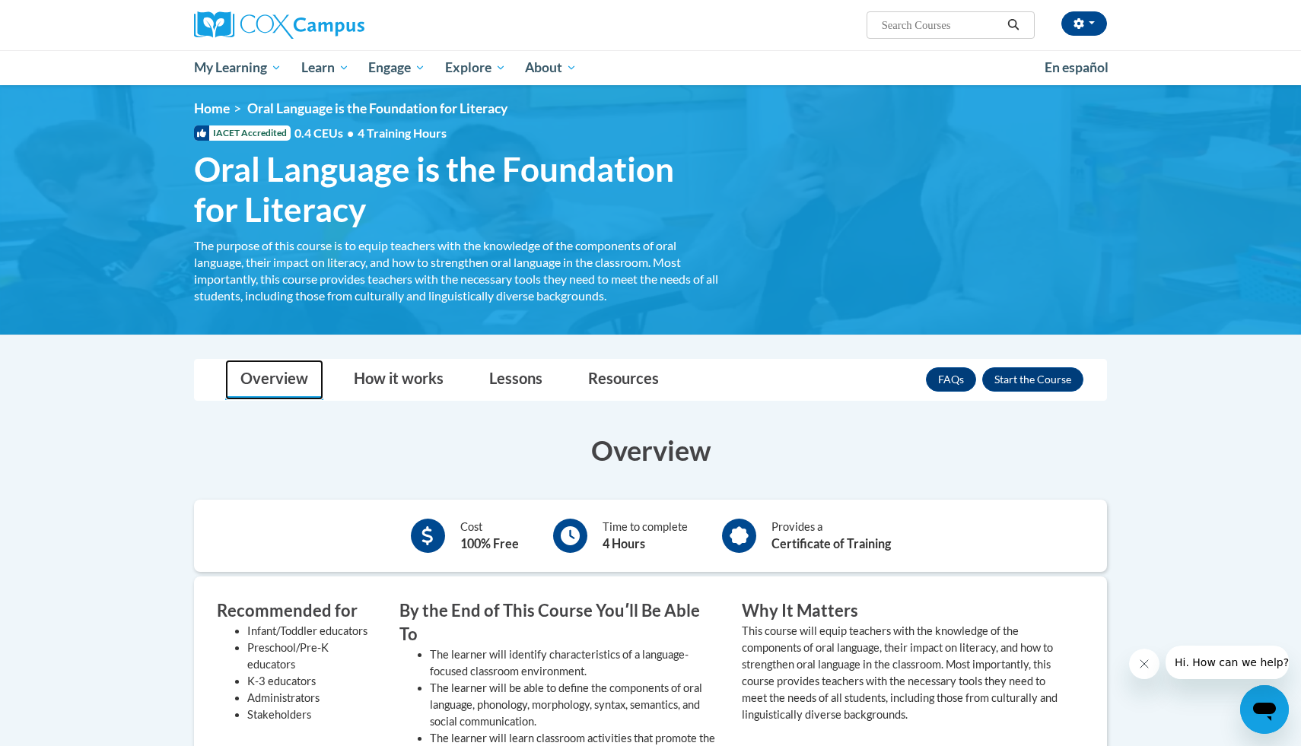
scroll to position [0, 0]
